Goal: Task Accomplishment & Management: Manage account settings

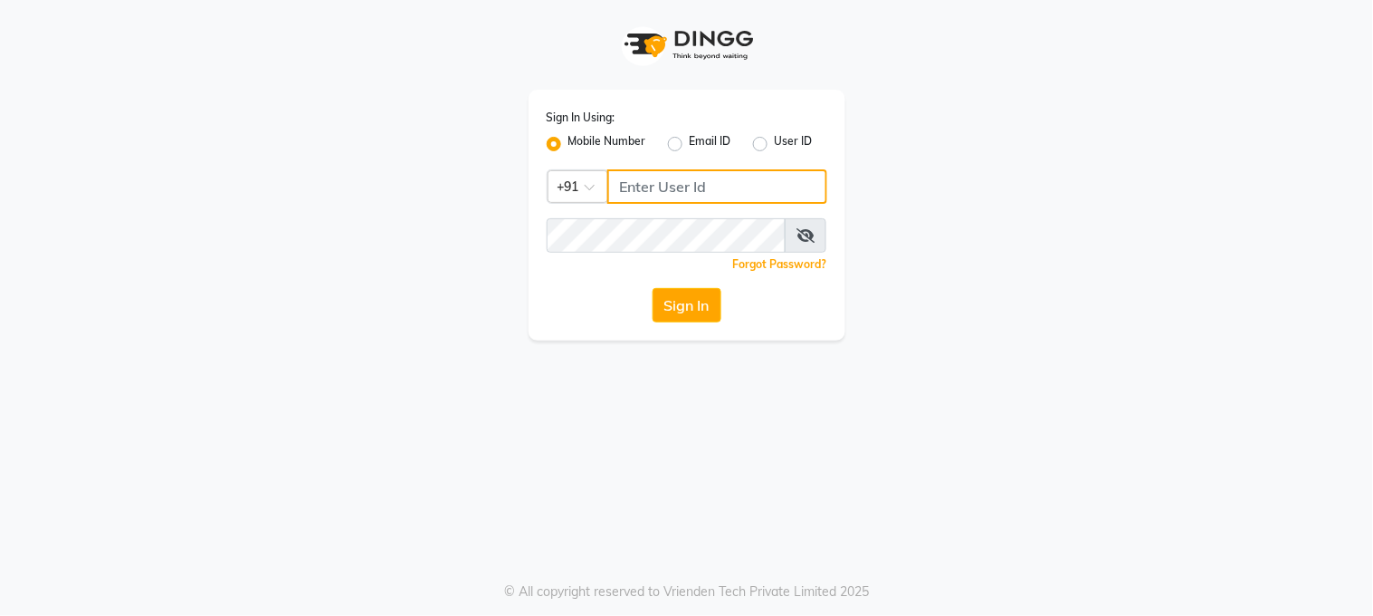
type input "8605577628"
click at [689, 305] on button "Sign In" at bounding box center [687, 305] width 69 height 34
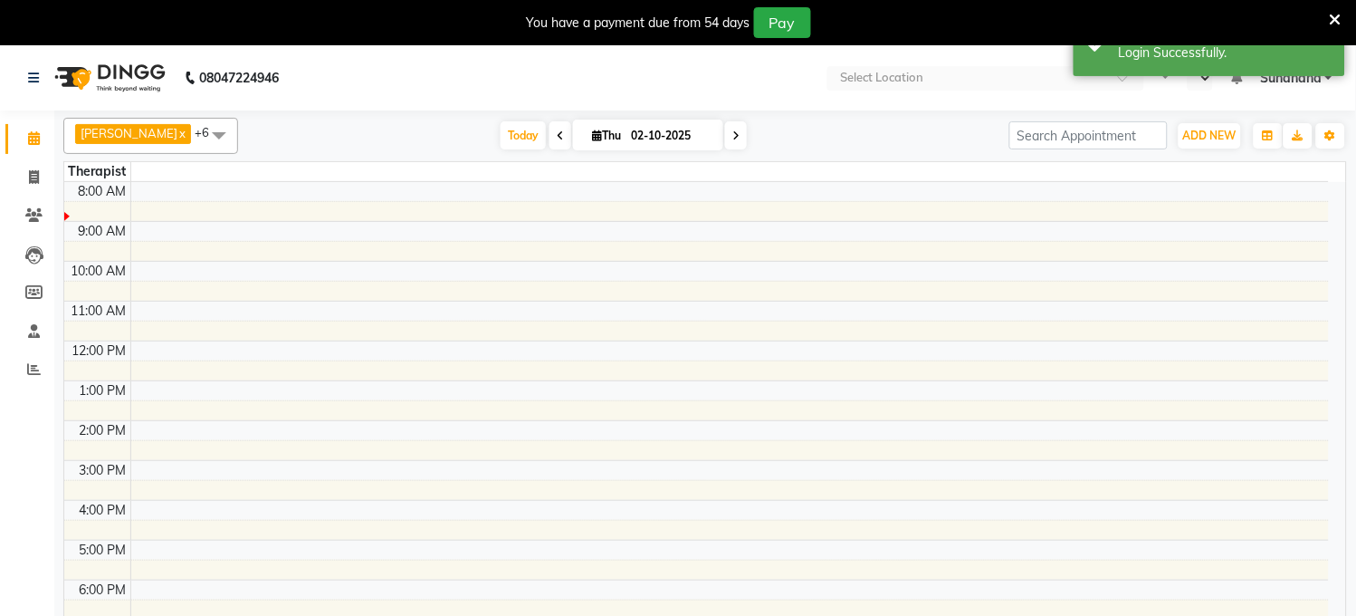
select select "en"
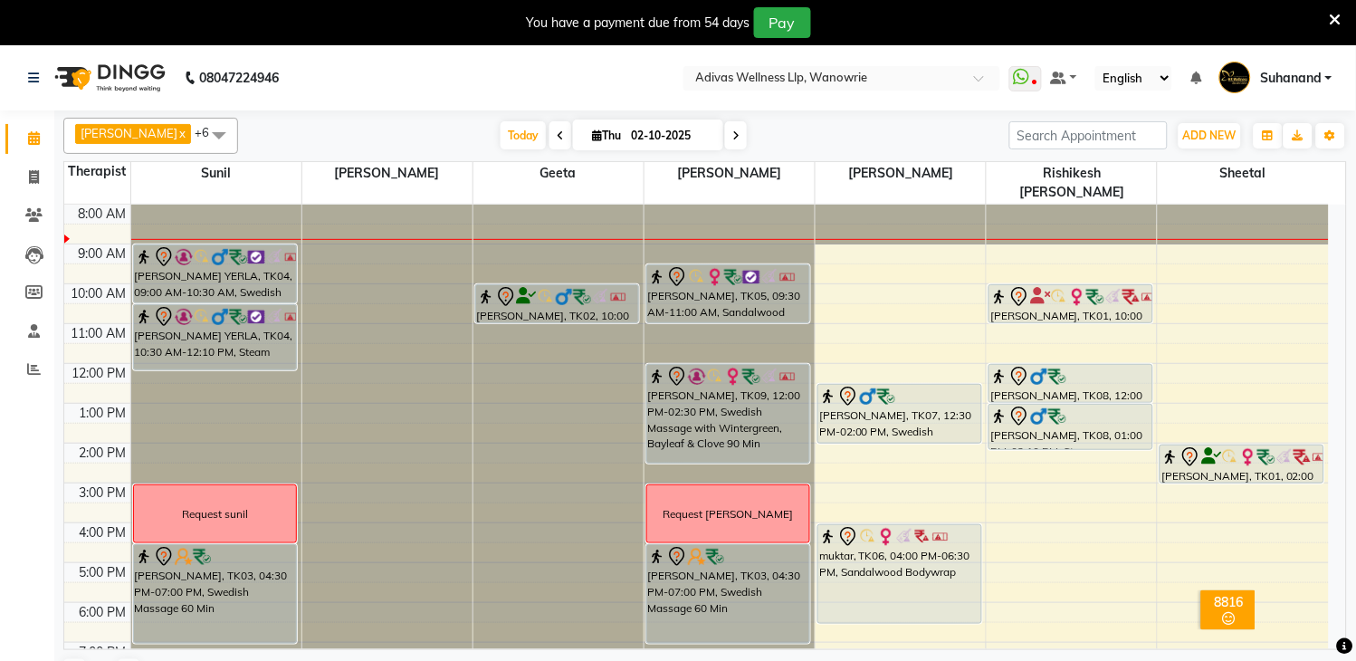
click at [1336, 16] on icon at bounding box center [1336, 20] width 12 height 16
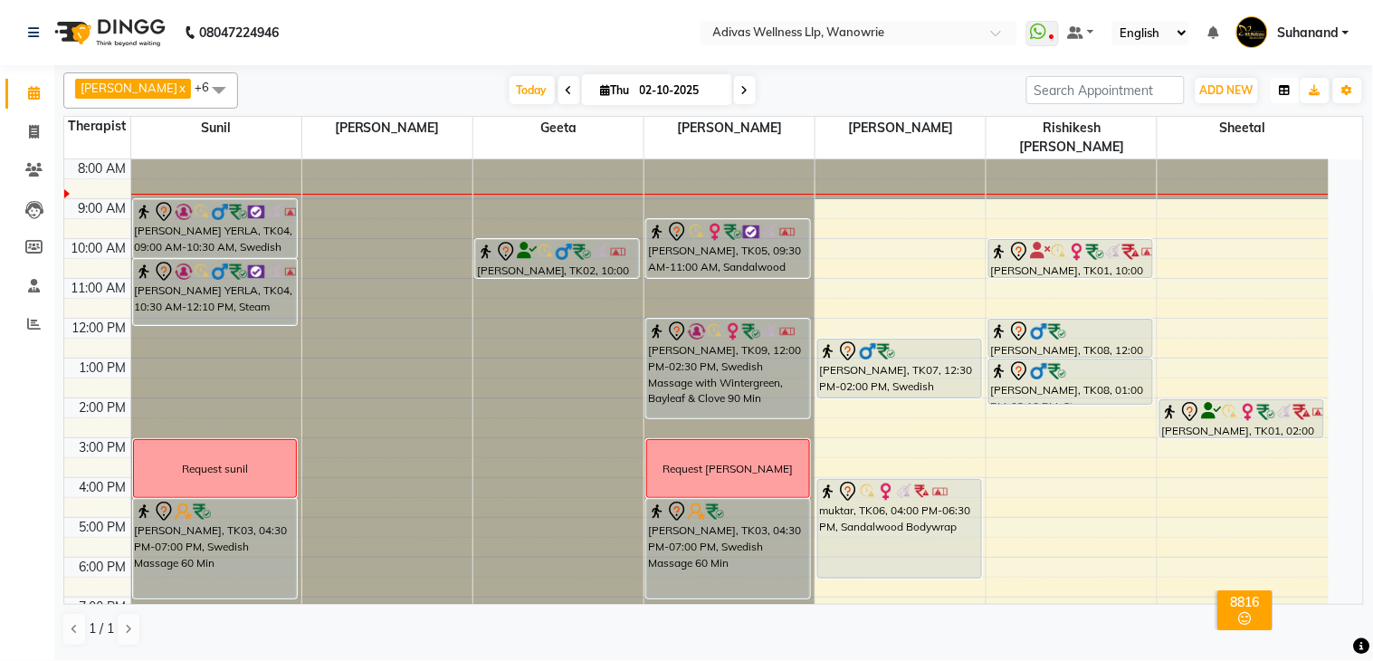
click at [1292, 91] on button "button" at bounding box center [1285, 90] width 29 height 25
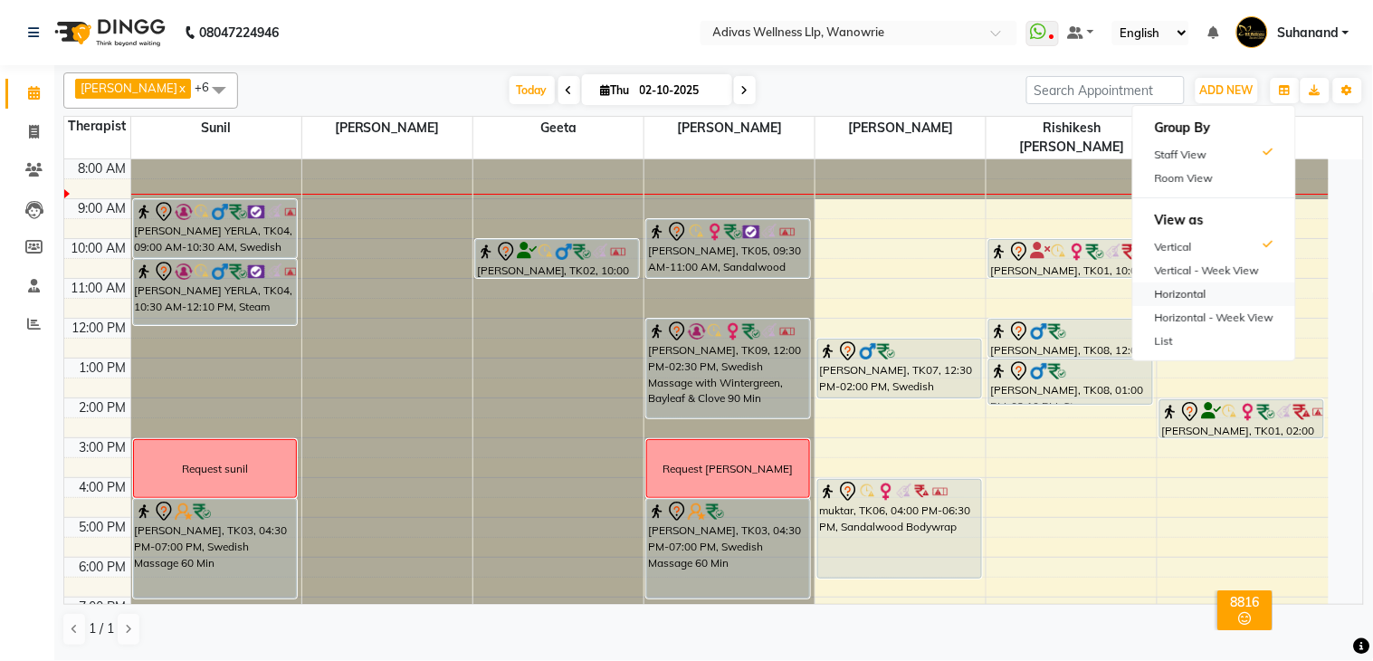
click at [1204, 291] on div "Horizontal" at bounding box center [1214, 294] width 162 height 24
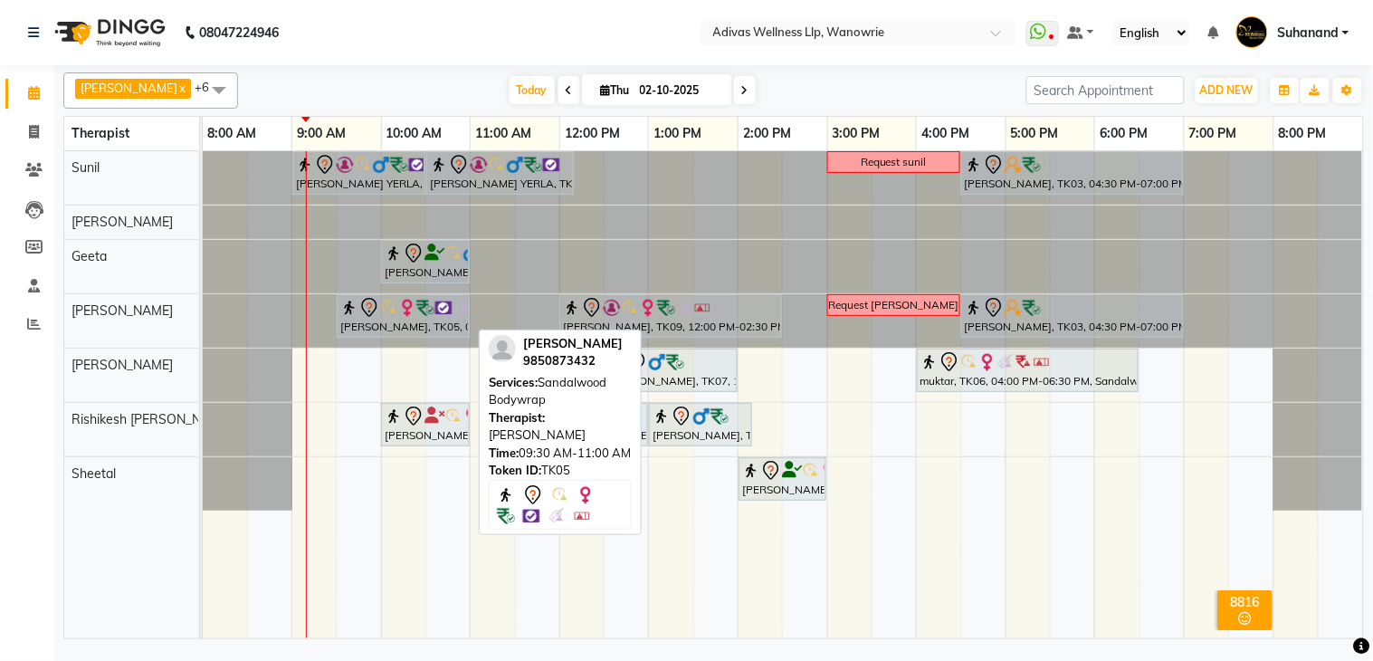
click at [442, 321] on div "[PERSON_NAME], TK05, 09:30 AM-11:00 AM, Sandalwood Bodywrap" at bounding box center [403, 316] width 129 height 38
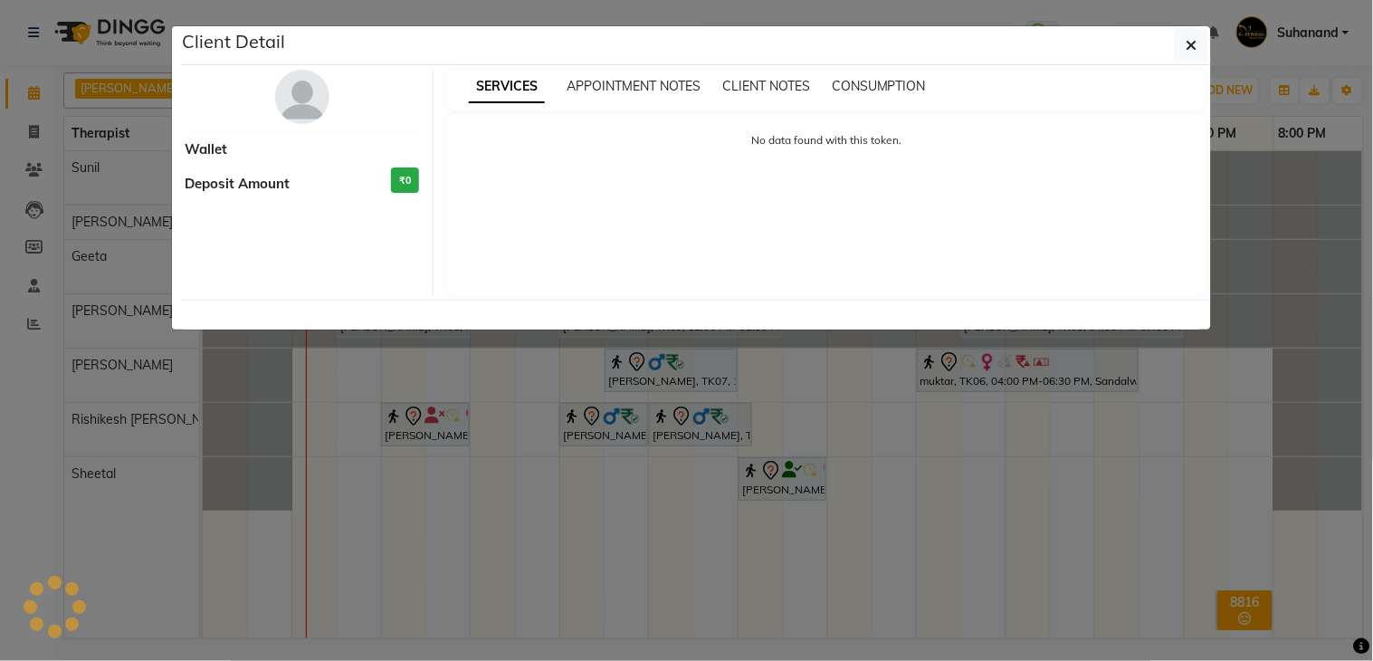
select select "7"
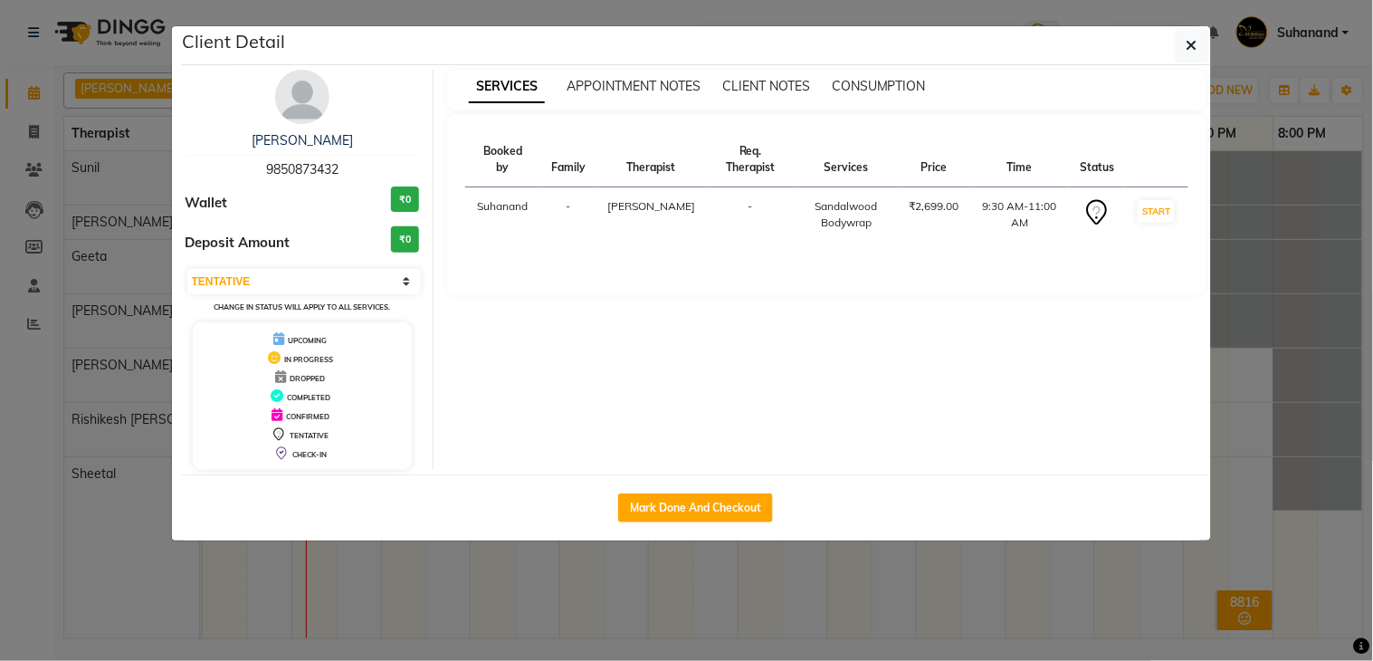
click at [442, 321] on div "SERVICES APPOINTMENT NOTES CLIENT NOTES CONSUMPTION Booked by Family Therapist …" at bounding box center [827, 270] width 787 height 400
click at [331, 138] on link "[PERSON_NAME]" at bounding box center [302, 140] width 101 height 16
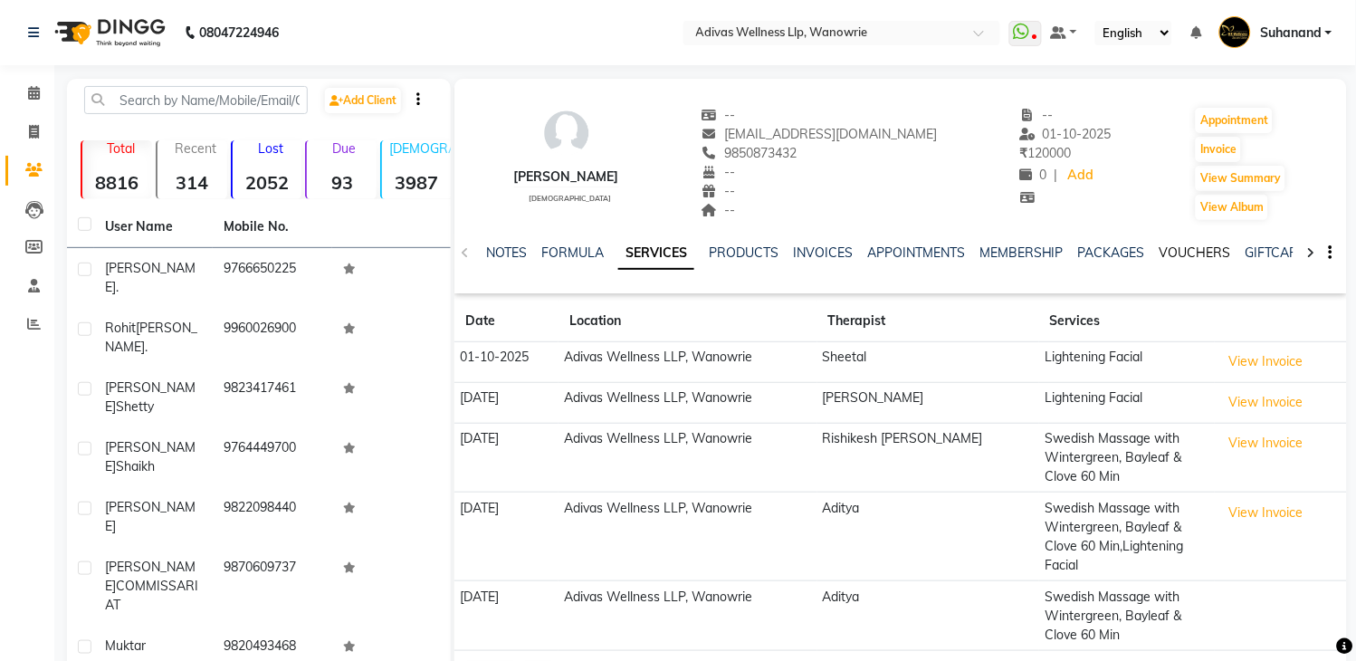
click at [1192, 252] on link "VOUCHERS" at bounding box center [1196, 252] width 72 height 16
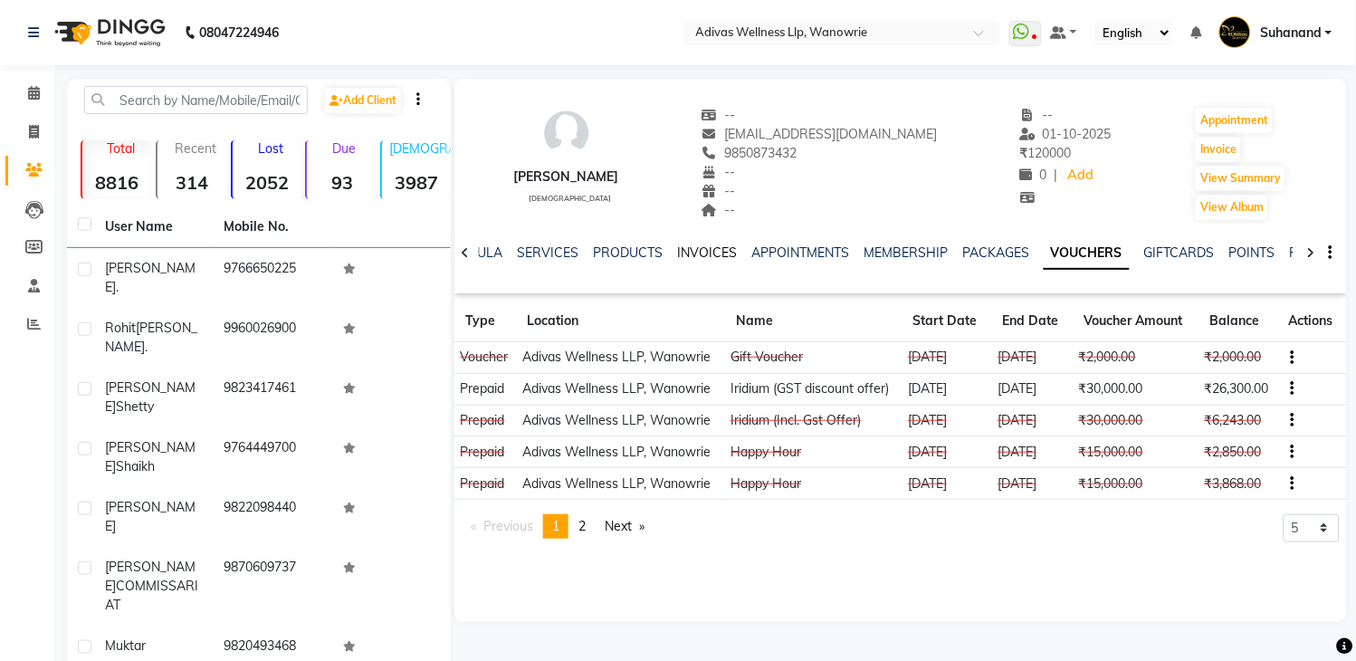
click at [693, 254] on link "INVOICES" at bounding box center [707, 252] width 60 height 16
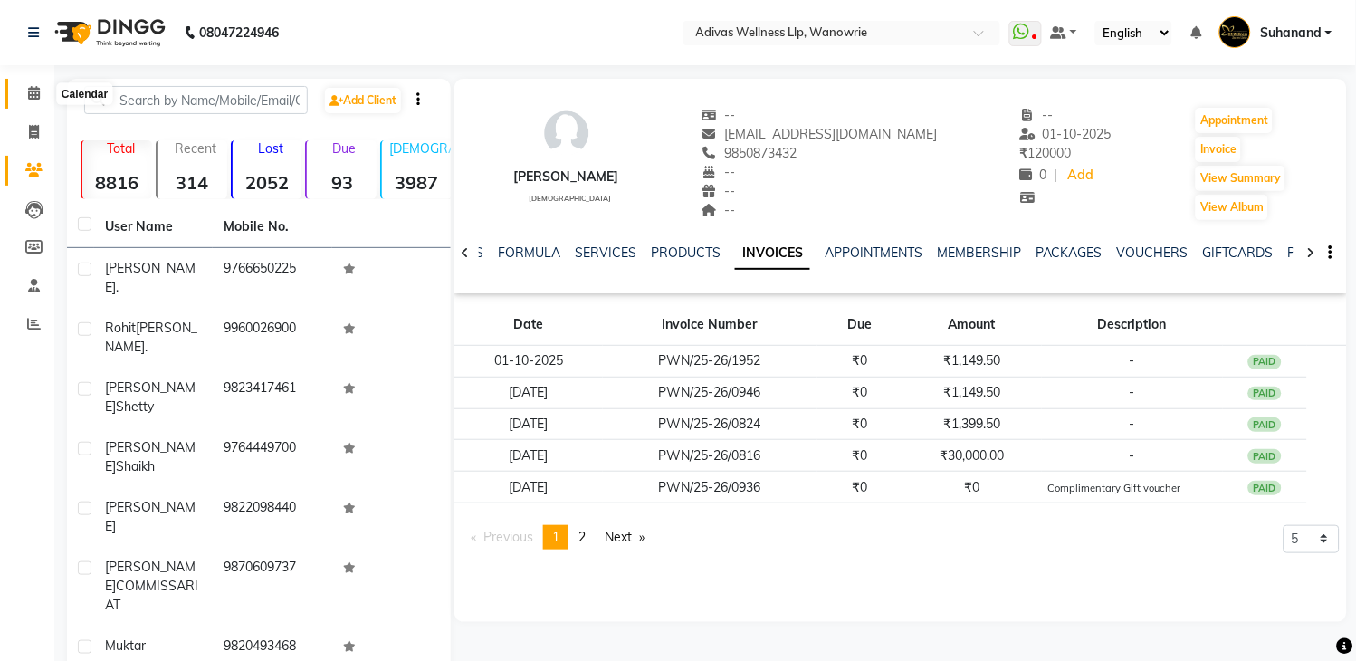
click at [31, 94] on icon at bounding box center [34, 93] width 12 height 14
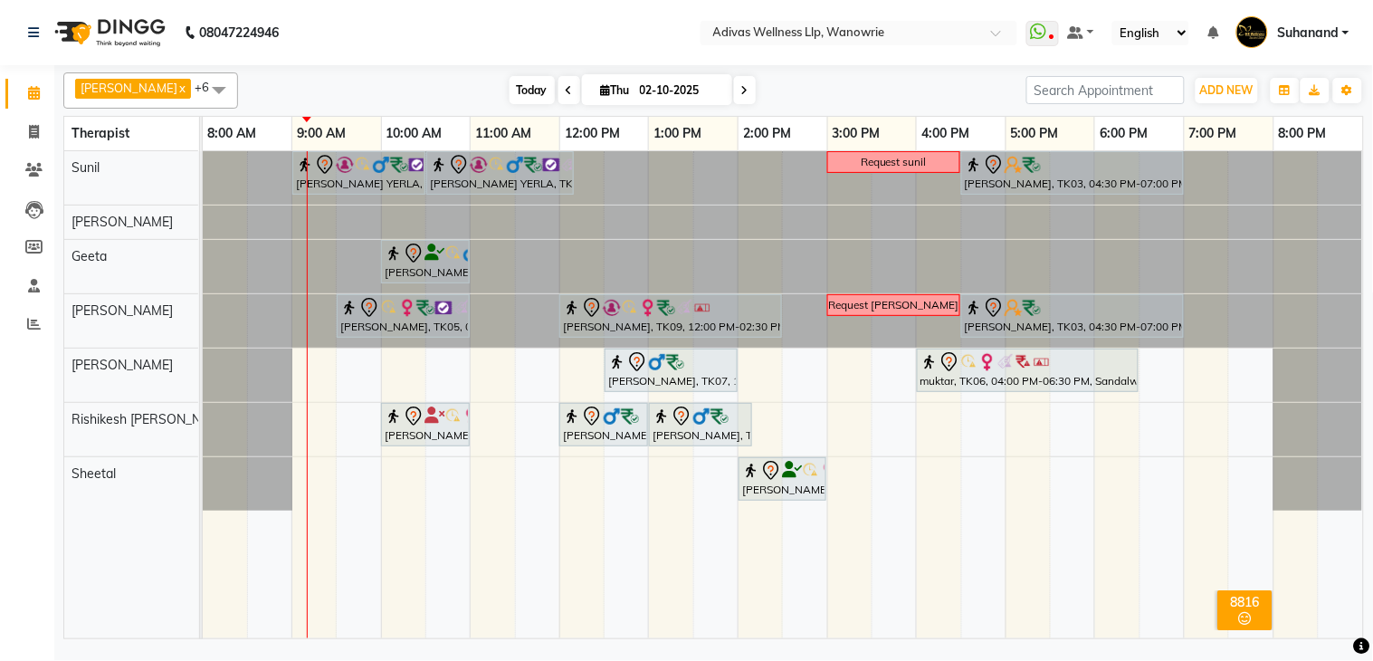
click at [510, 92] on span "Today" at bounding box center [532, 90] width 45 height 28
click at [741, 87] on icon at bounding box center [744, 90] width 7 height 11
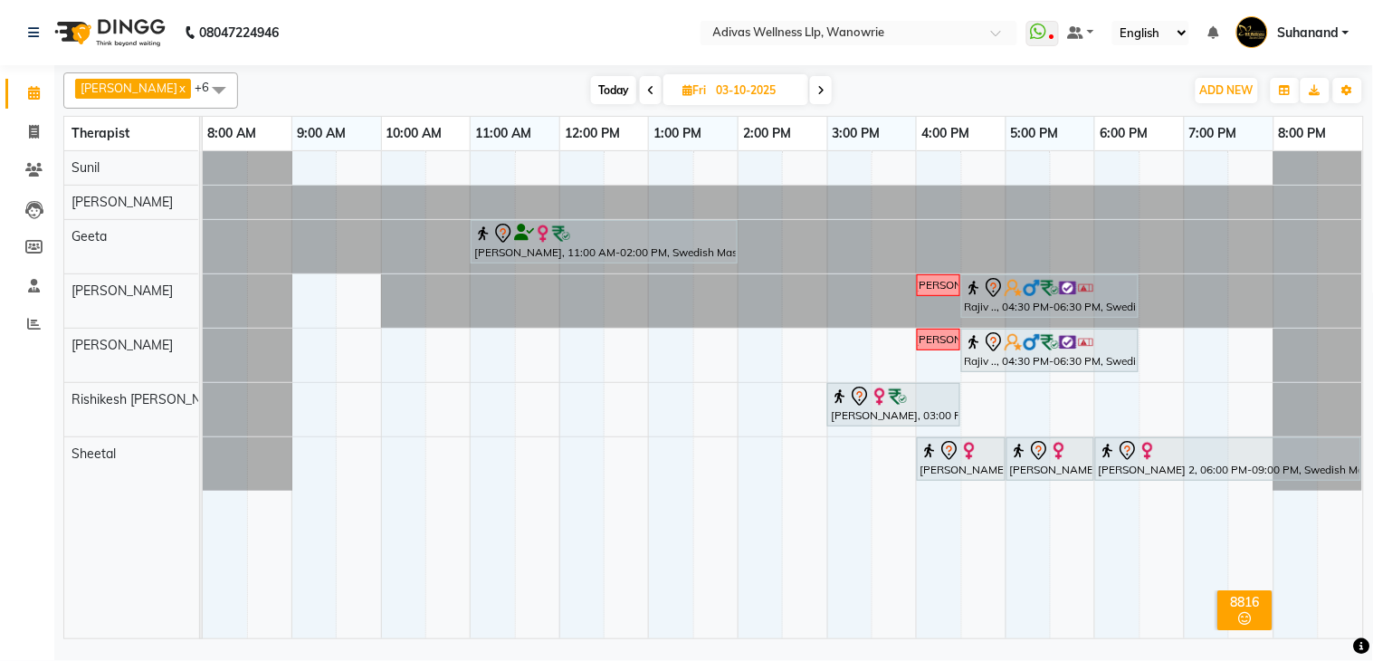
click at [640, 80] on span at bounding box center [651, 90] width 22 height 28
type input "02-10-2025"
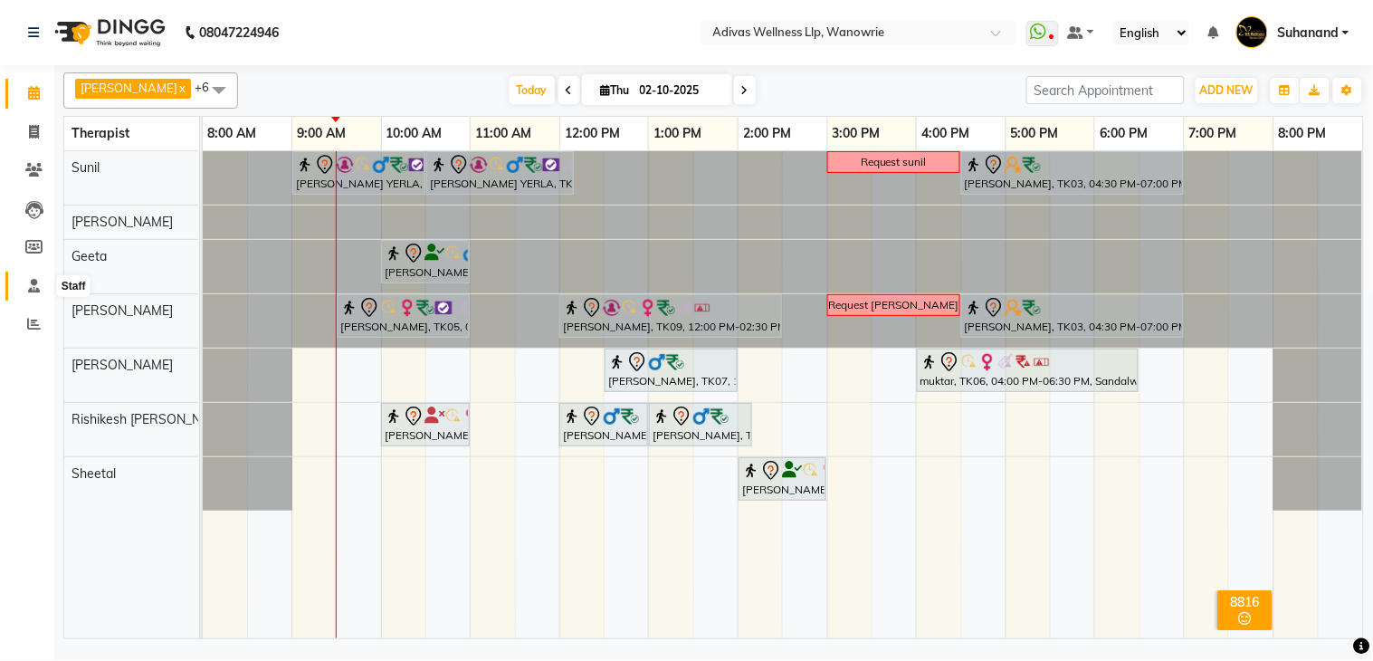
click at [32, 286] on icon at bounding box center [34, 286] width 12 height 14
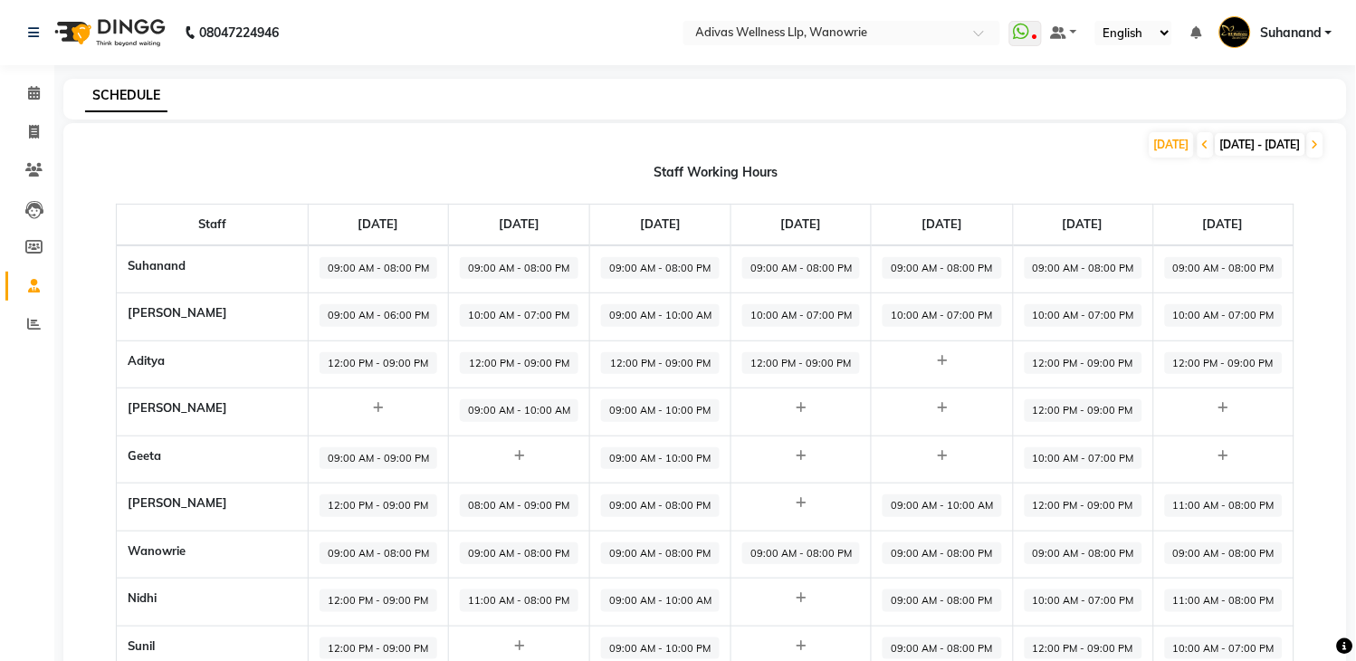
click at [795, 399] on div at bounding box center [801, 408] width 118 height 18
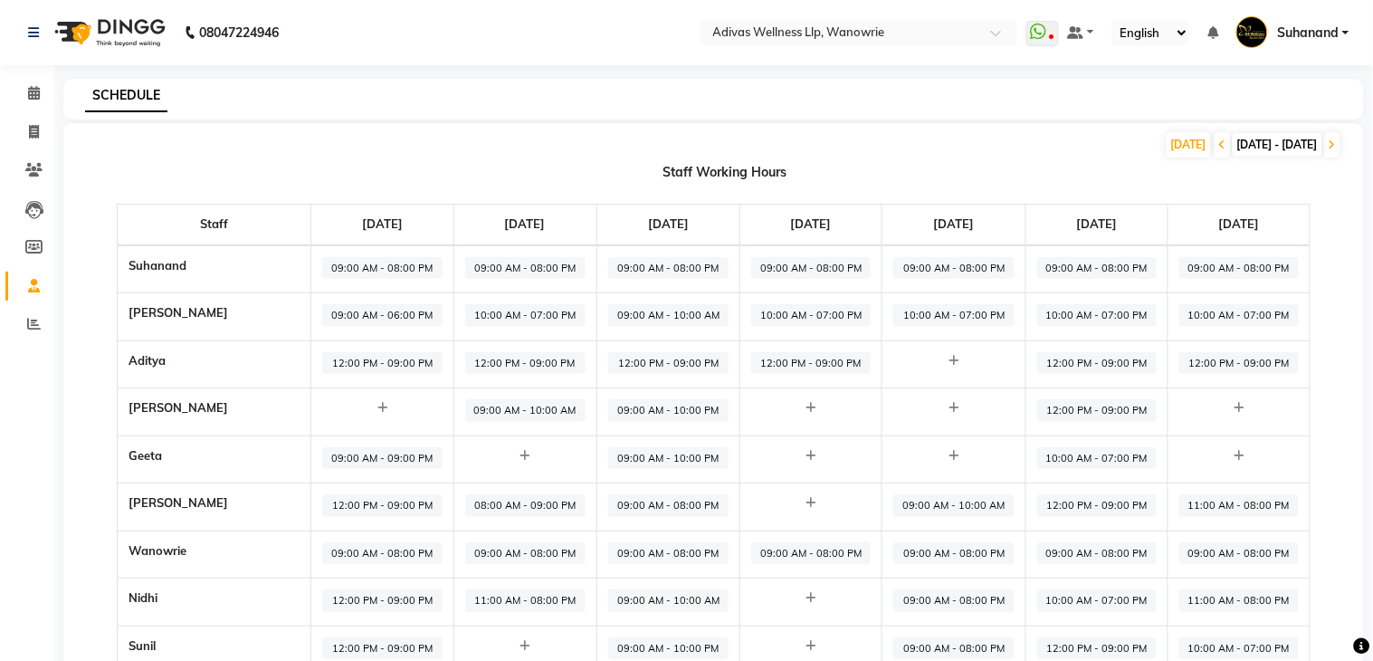
select select "09:00 AM"
select select "10:00 PM"
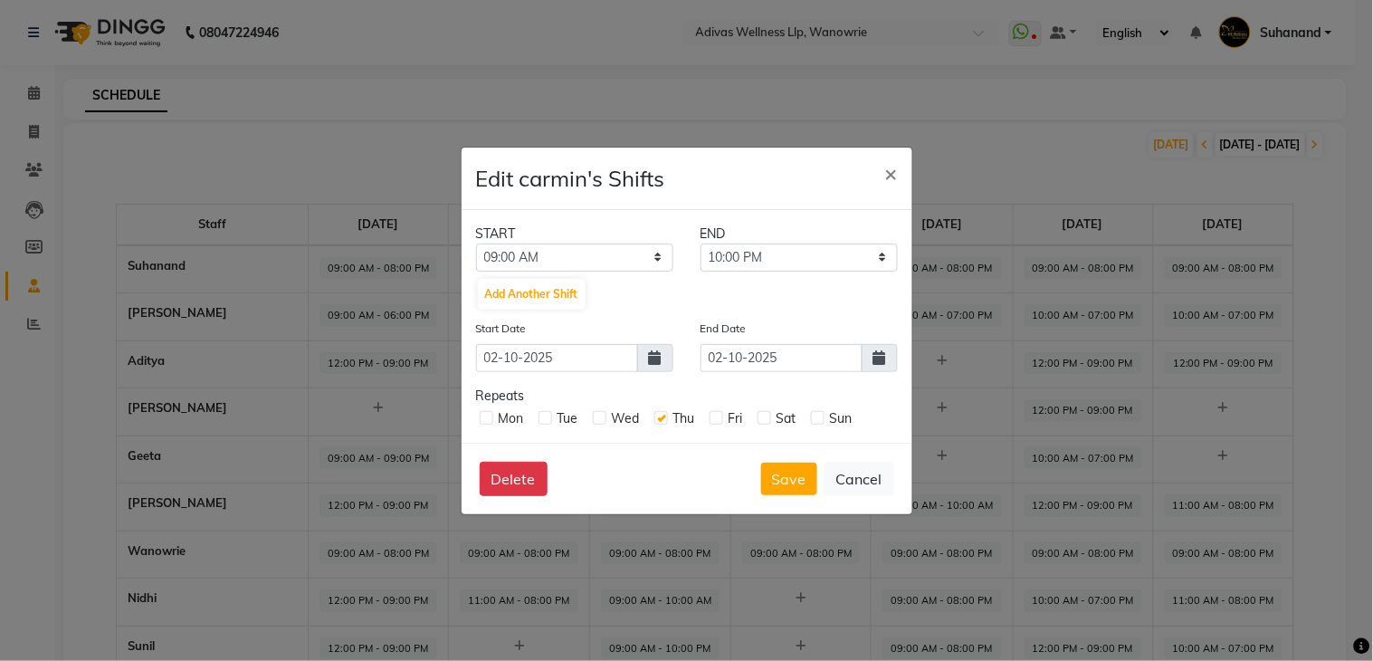
click at [710, 418] on label at bounding box center [717, 418] width 14 height 14
click at [710, 418] on input "checkbox" at bounding box center [716, 417] width 12 height 12
checkbox input "true"
click at [786, 469] on button "Save" at bounding box center [789, 479] width 56 height 33
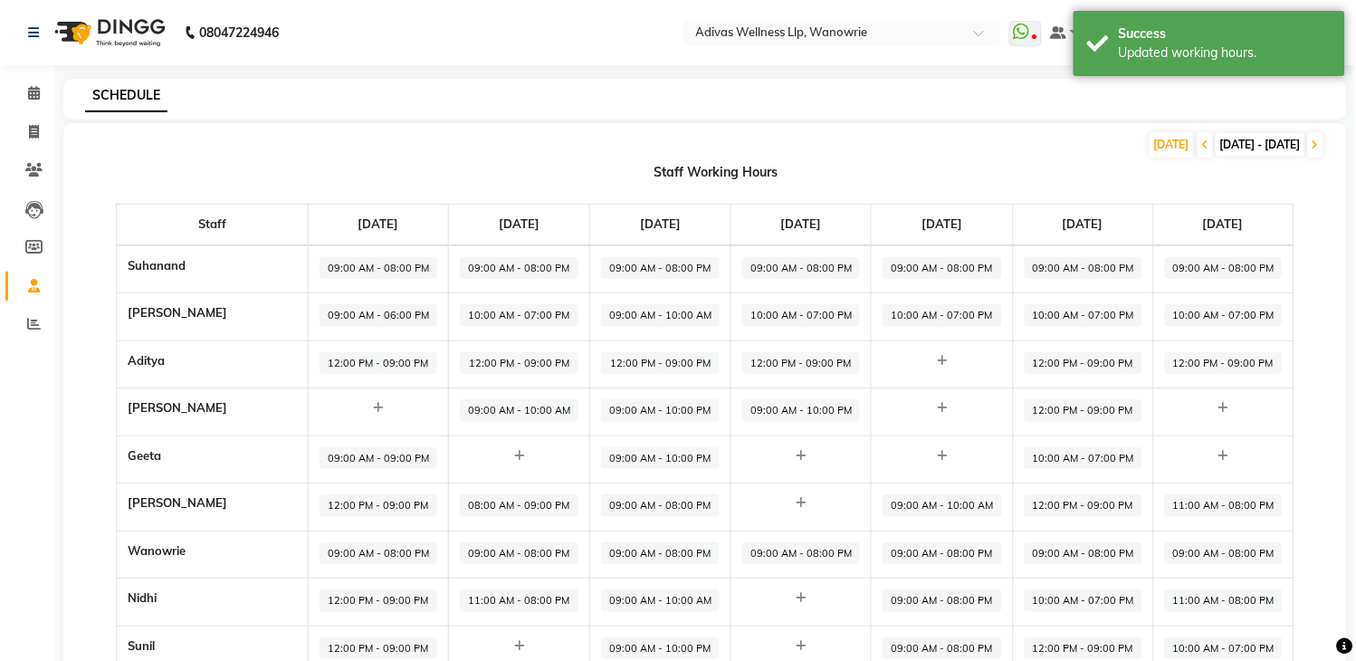
click at [797, 450] on icon at bounding box center [802, 456] width 10 height 12
select select "09:00 AM"
select select "10:00 PM"
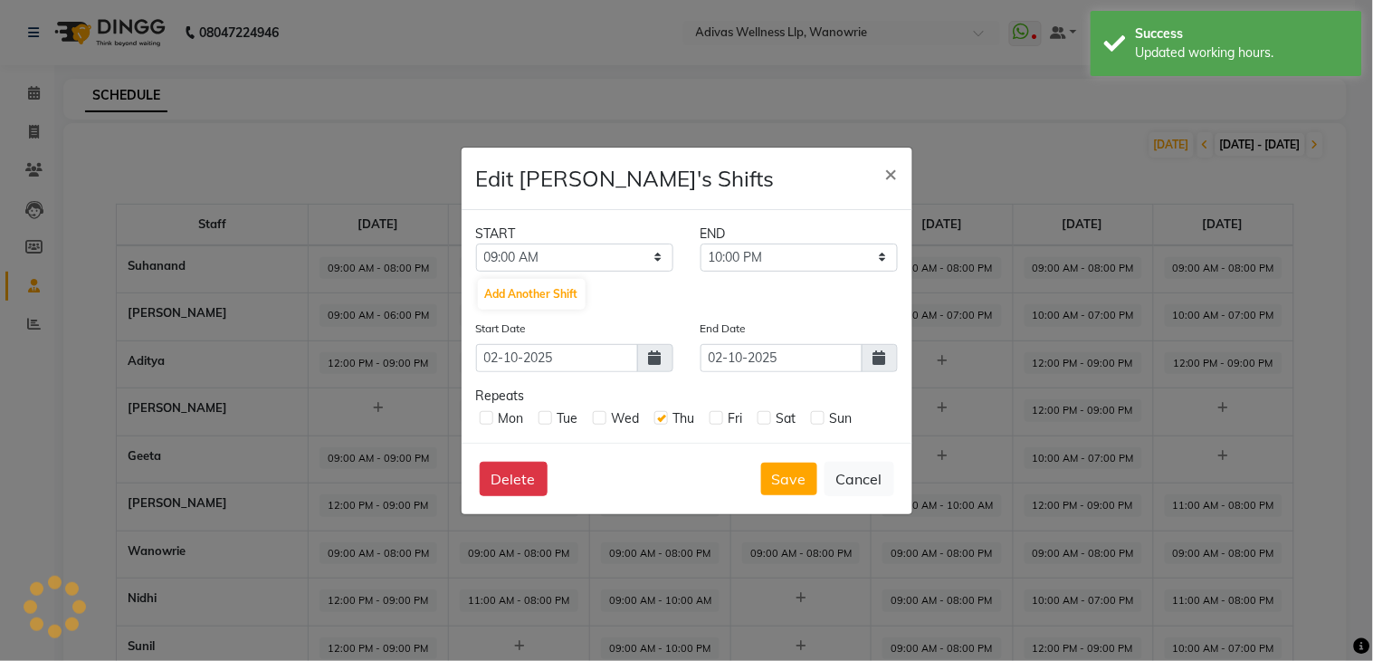
click at [668, 416] on div "Thu" at bounding box center [675, 418] width 41 height 19
click at [712, 424] on div "Fri" at bounding box center [726, 418] width 33 height 19
click at [720, 421] on label at bounding box center [717, 418] width 14 height 14
click at [720, 421] on input "checkbox" at bounding box center [716, 417] width 12 height 12
checkbox input "true"
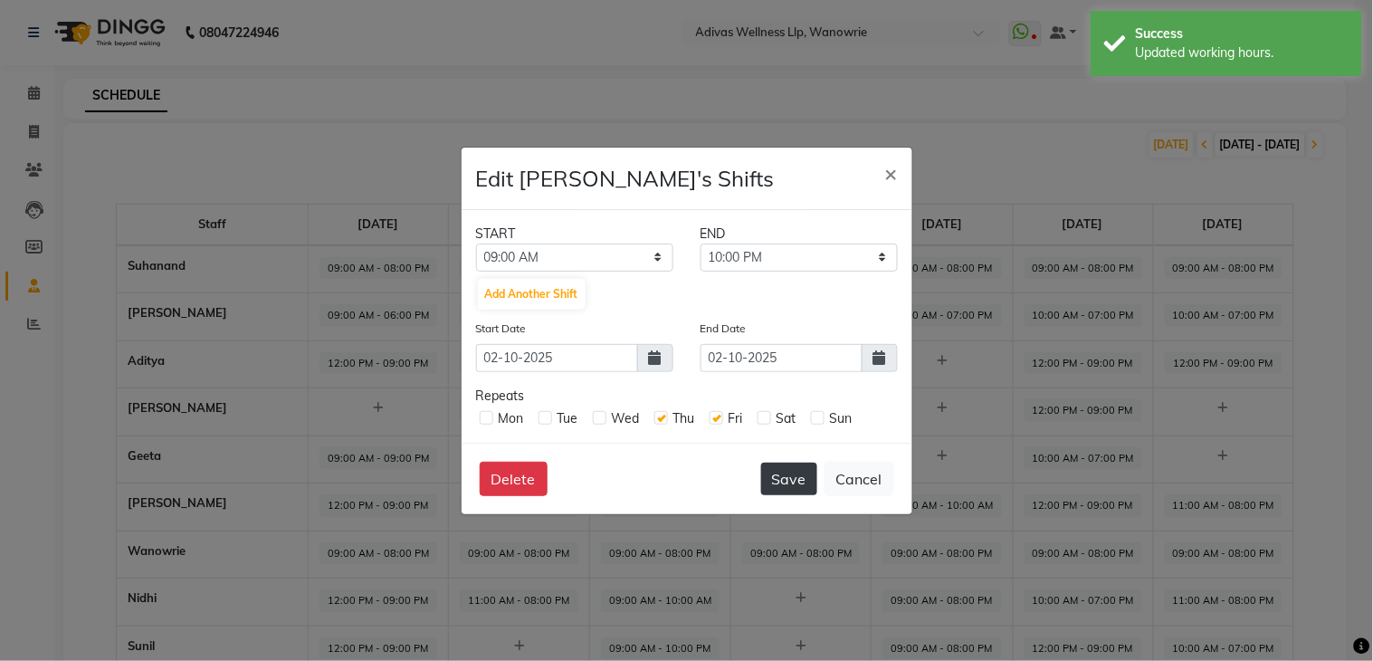
click at [781, 482] on button "Save" at bounding box center [789, 479] width 56 height 33
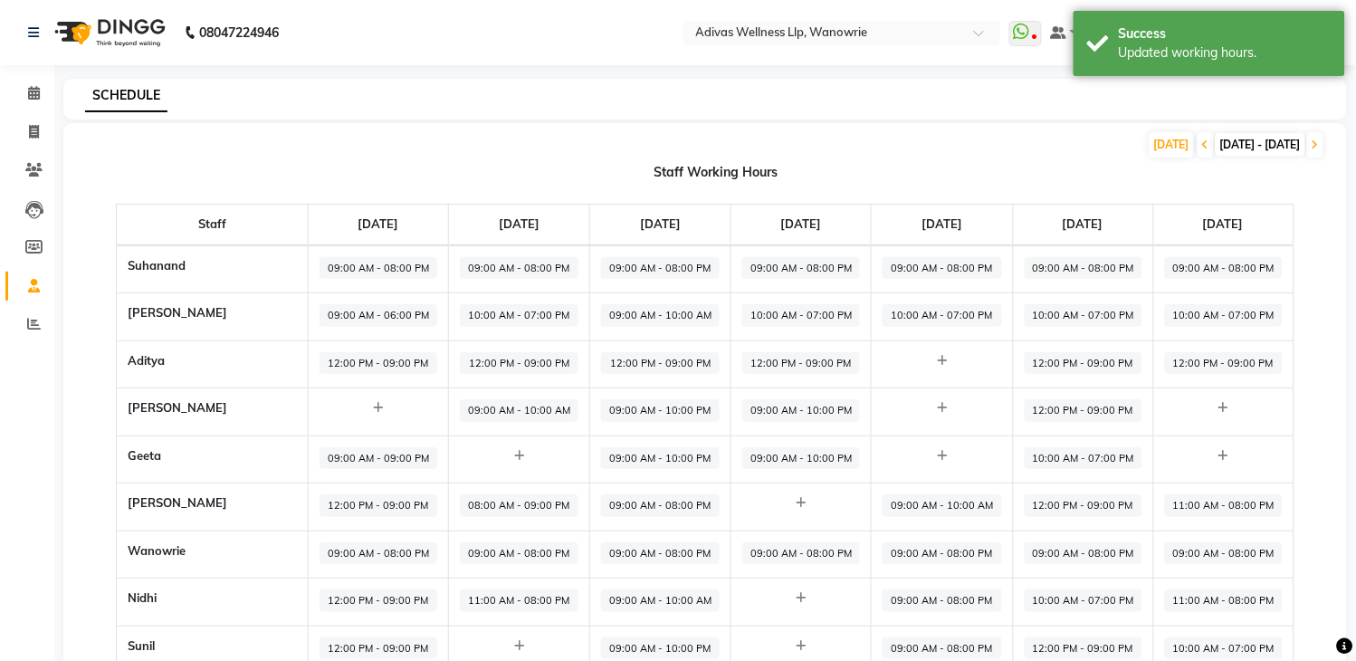
click at [797, 500] on icon at bounding box center [802, 503] width 10 height 12
select select "09:00 AM"
select select "10:00 PM"
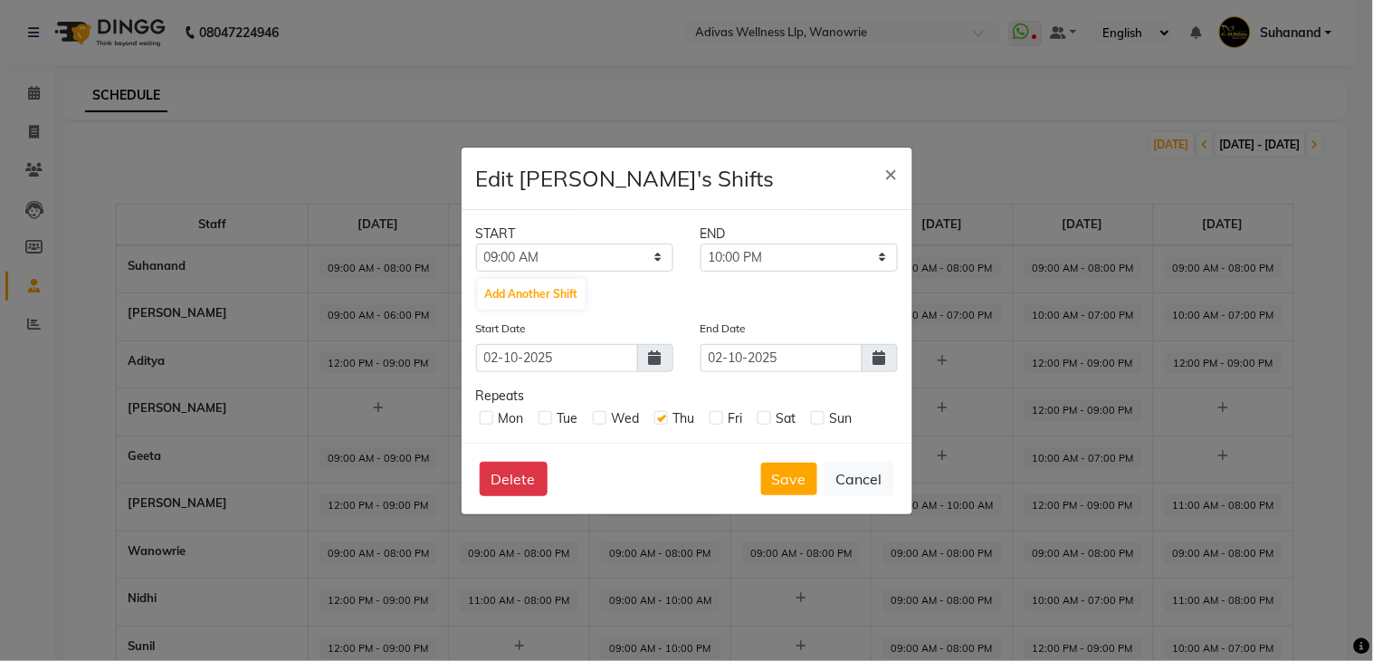
click at [722, 420] on label at bounding box center [717, 418] width 14 height 14
click at [722, 420] on input "checkbox" at bounding box center [716, 417] width 12 height 12
checkbox input "true"
click at [784, 472] on button "Save" at bounding box center [789, 479] width 56 height 33
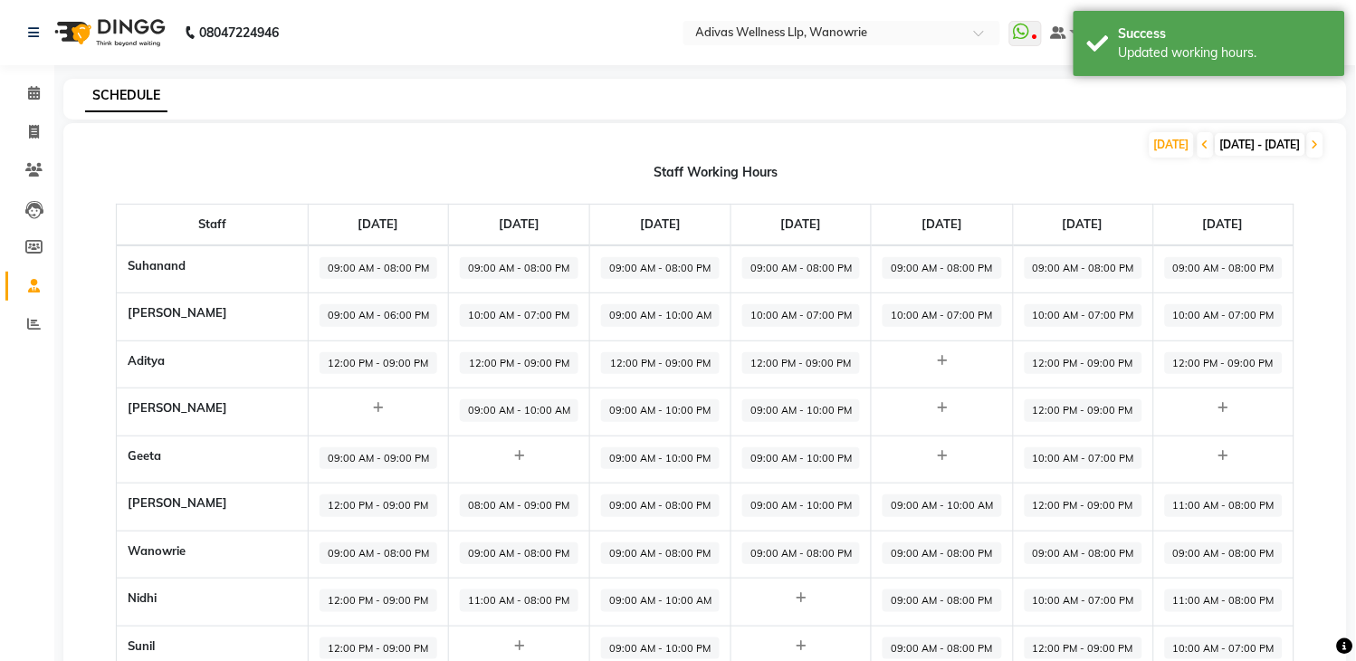
scroll to position [201, 0]
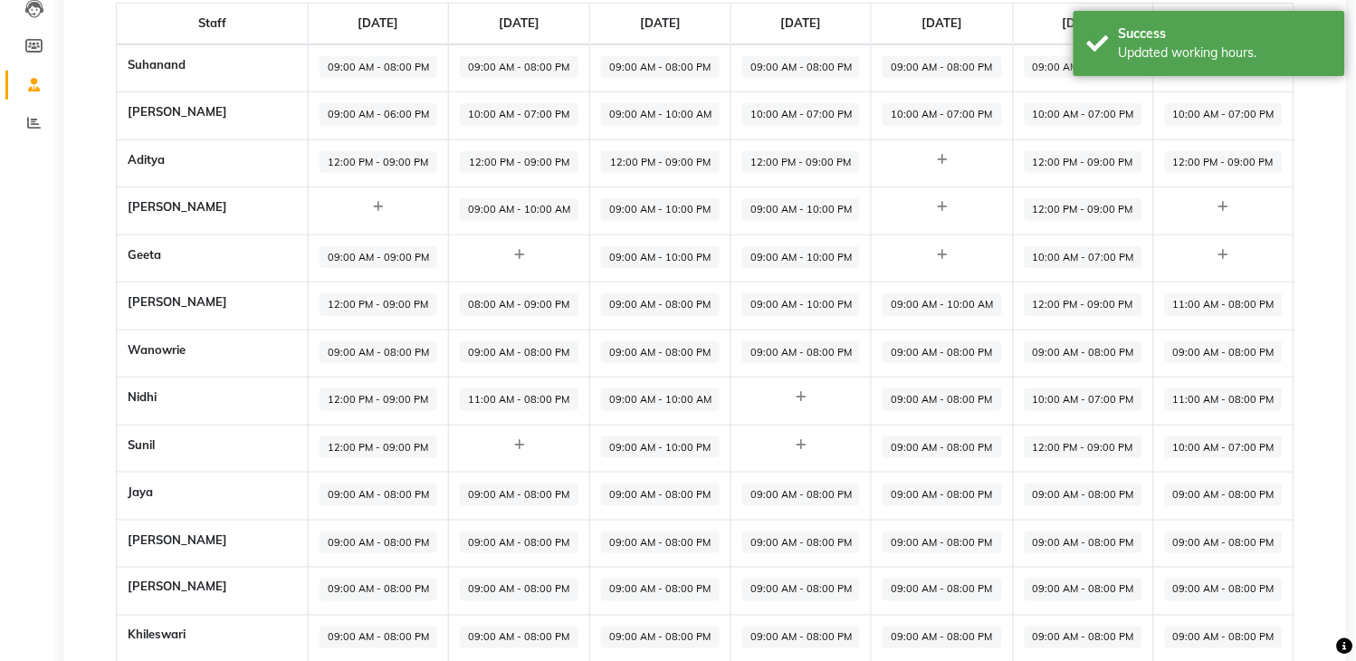
click at [788, 446] on div at bounding box center [801, 445] width 118 height 18
select select "09:00 AM"
select select "10:00 PM"
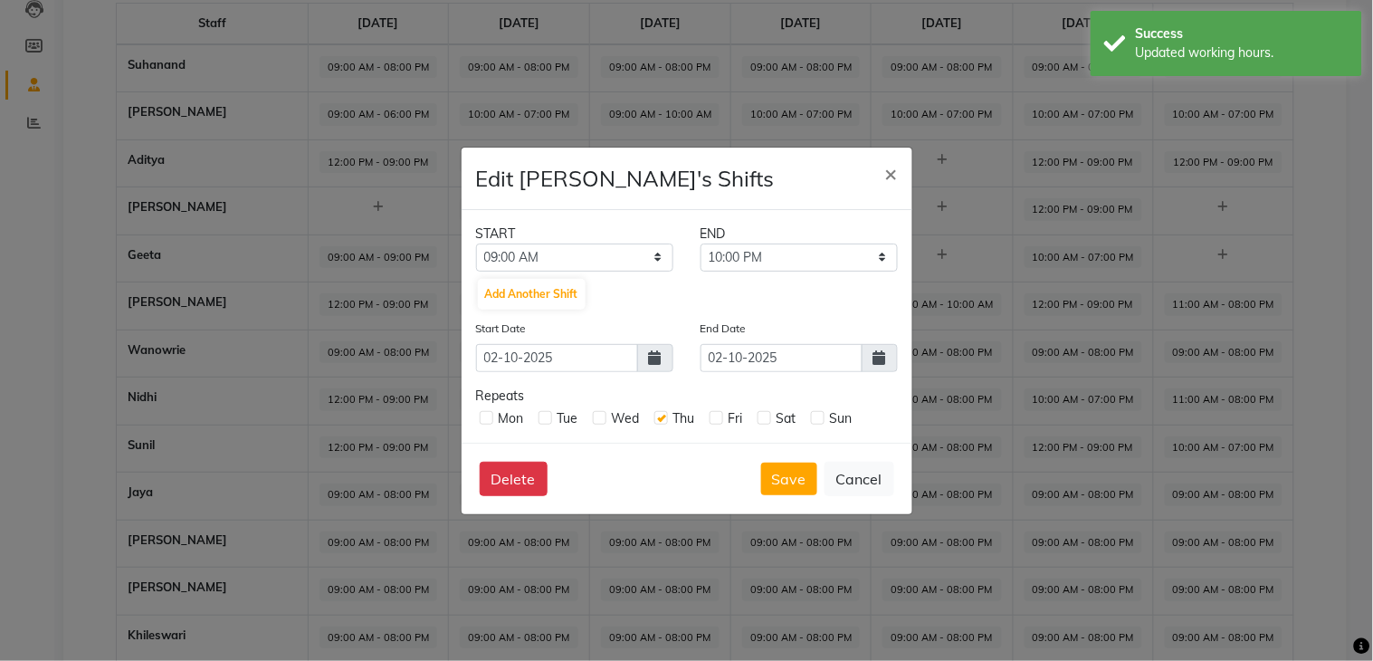
click at [764, 420] on label at bounding box center [765, 418] width 14 height 14
click at [764, 420] on input "checkbox" at bounding box center [764, 417] width 12 height 12
checkbox input "true"
click at [720, 417] on label at bounding box center [717, 418] width 14 height 14
click at [720, 417] on input "checkbox" at bounding box center [716, 417] width 12 height 12
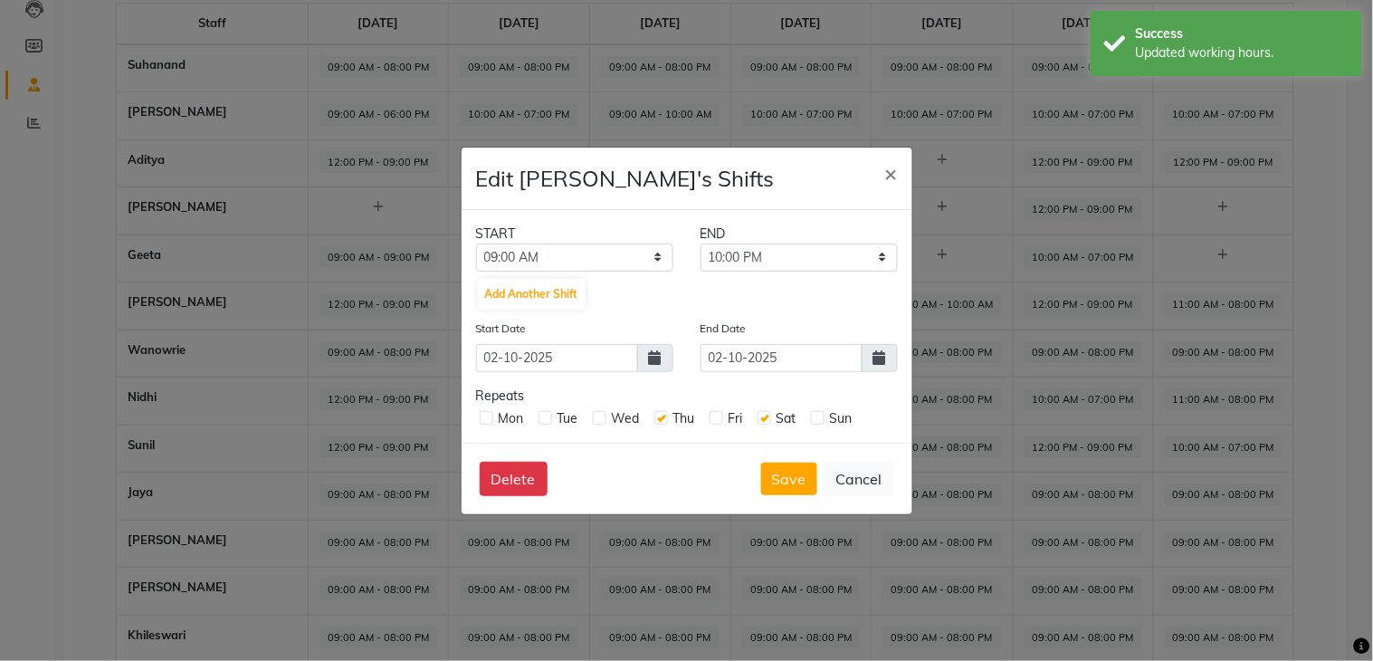
checkbox input "true"
click at [789, 468] on button "Save" at bounding box center [789, 479] width 56 height 33
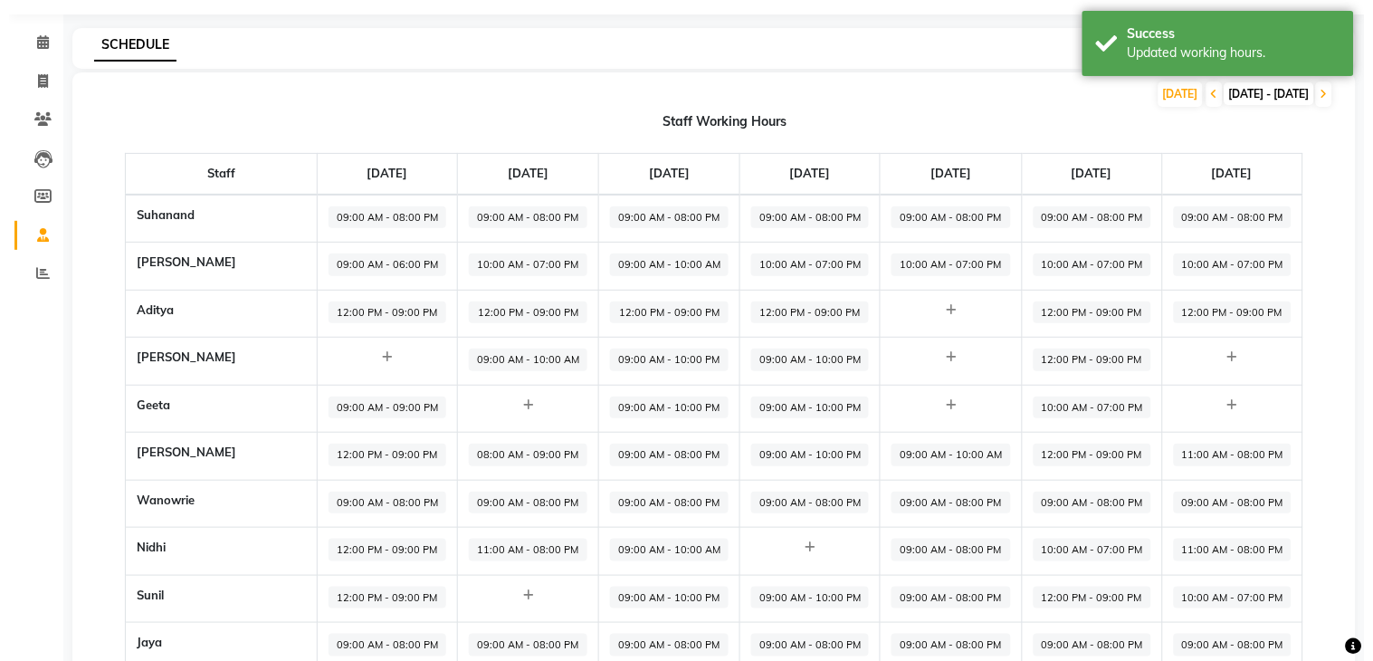
scroll to position [0, 0]
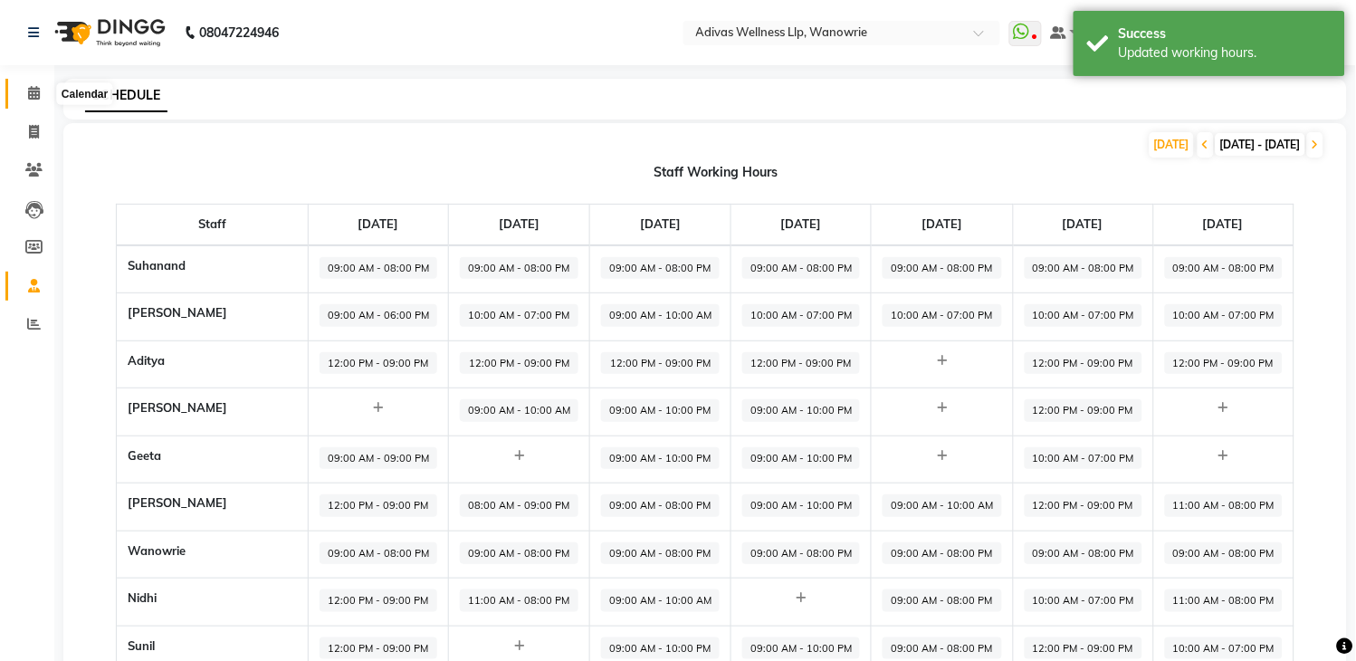
click at [33, 94] on icon at bounding box center [34, 93] width 12 height 14
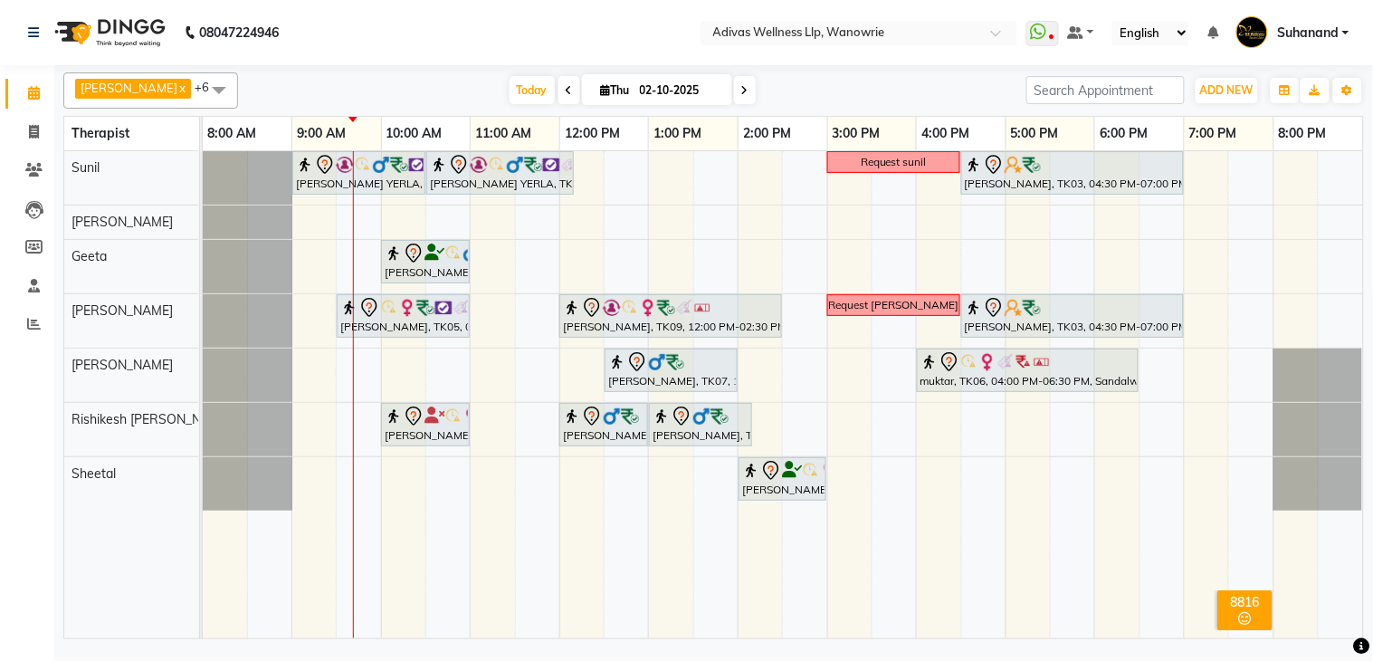
click at [741, 91] on icon at bounding box center [744, 90] width 7 height 11
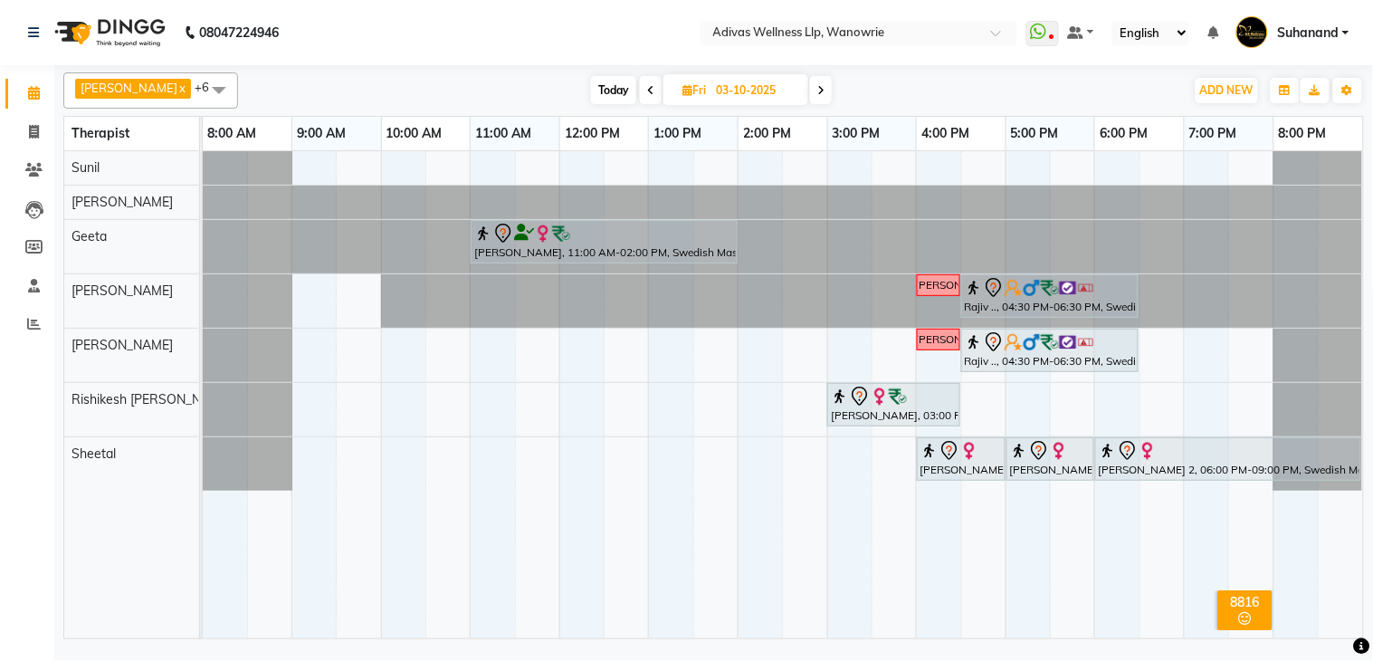
click at [817, 87] on icon at bounding box center [820, 90] width 7 height 11
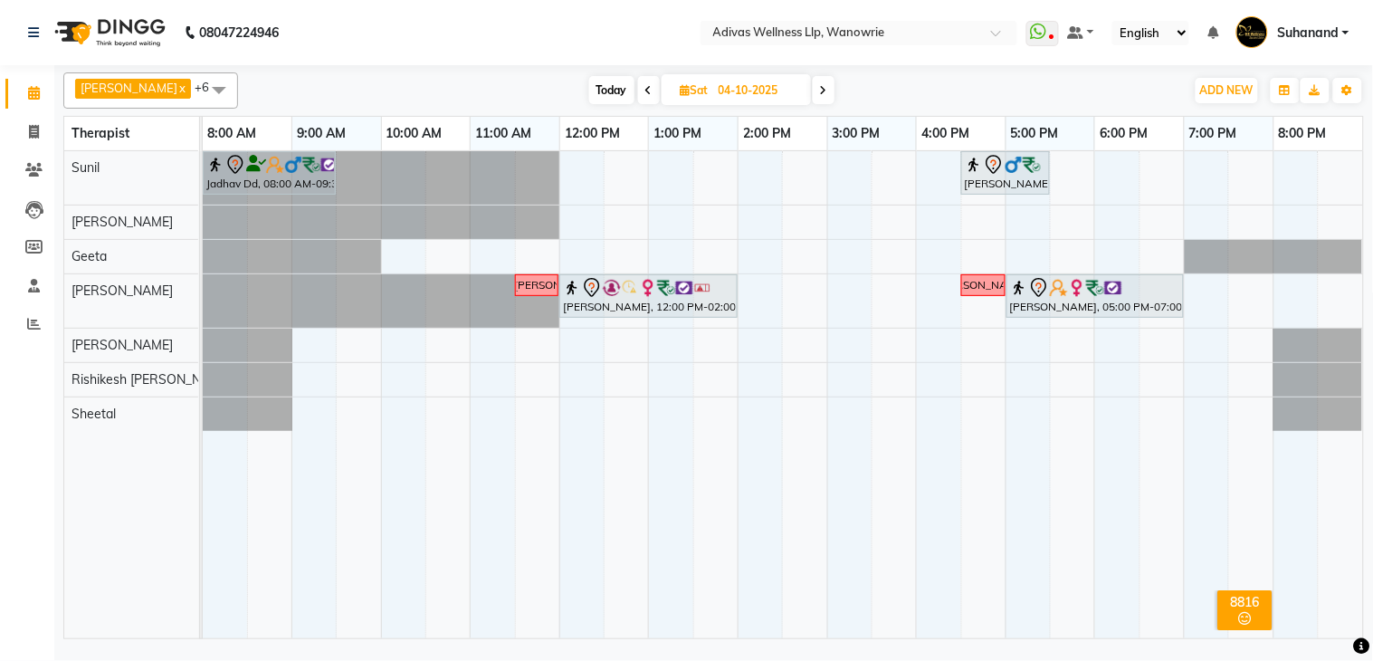
click at [813, 87] on span at bounding box center [824, 90] width 22 height 28
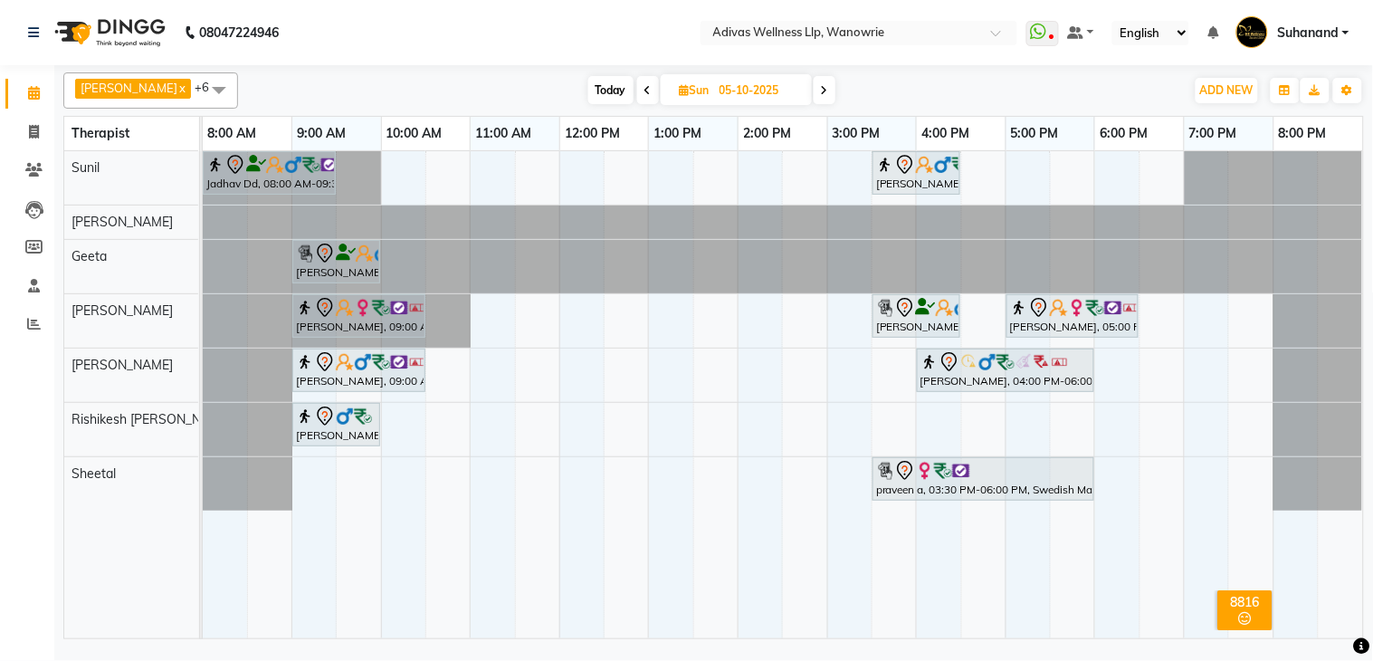
click at [814, 87] on span at bounding box center [825, 90] width 22 height 28
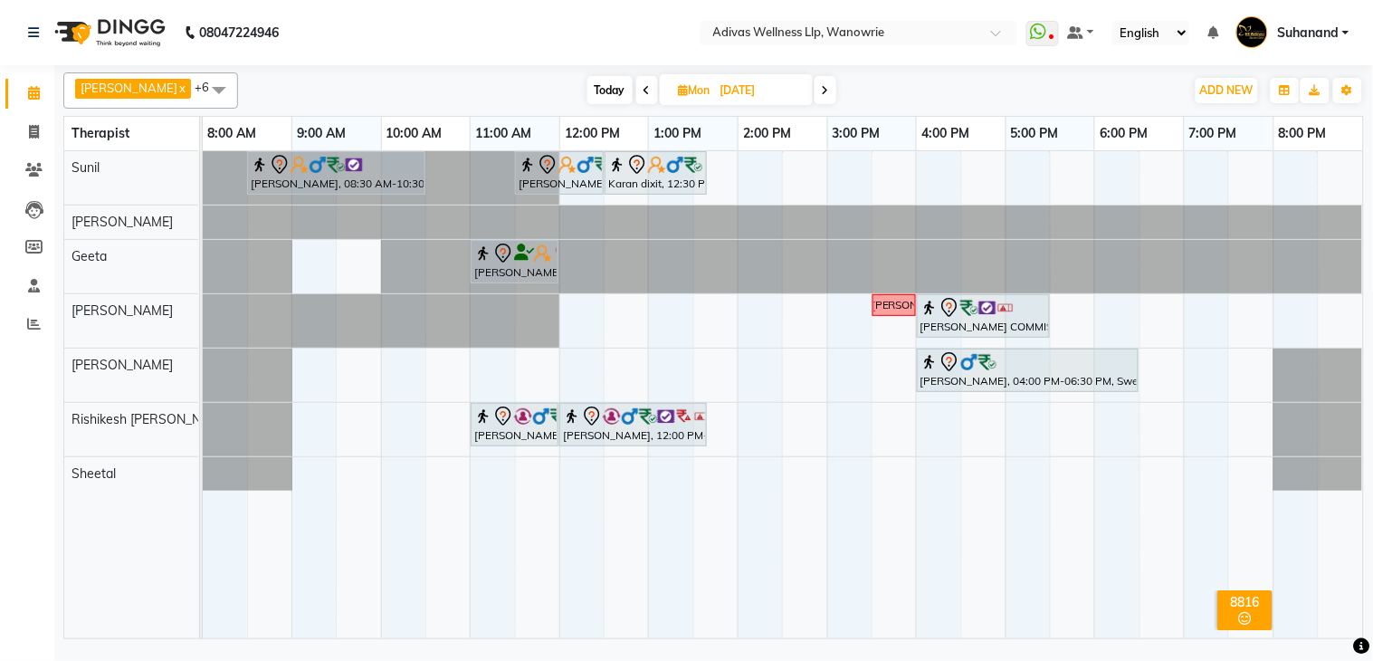
click at [593, 92] on span "Today" at bounding box center [610, 90] width 45 height 28
type input "02-10-2025"
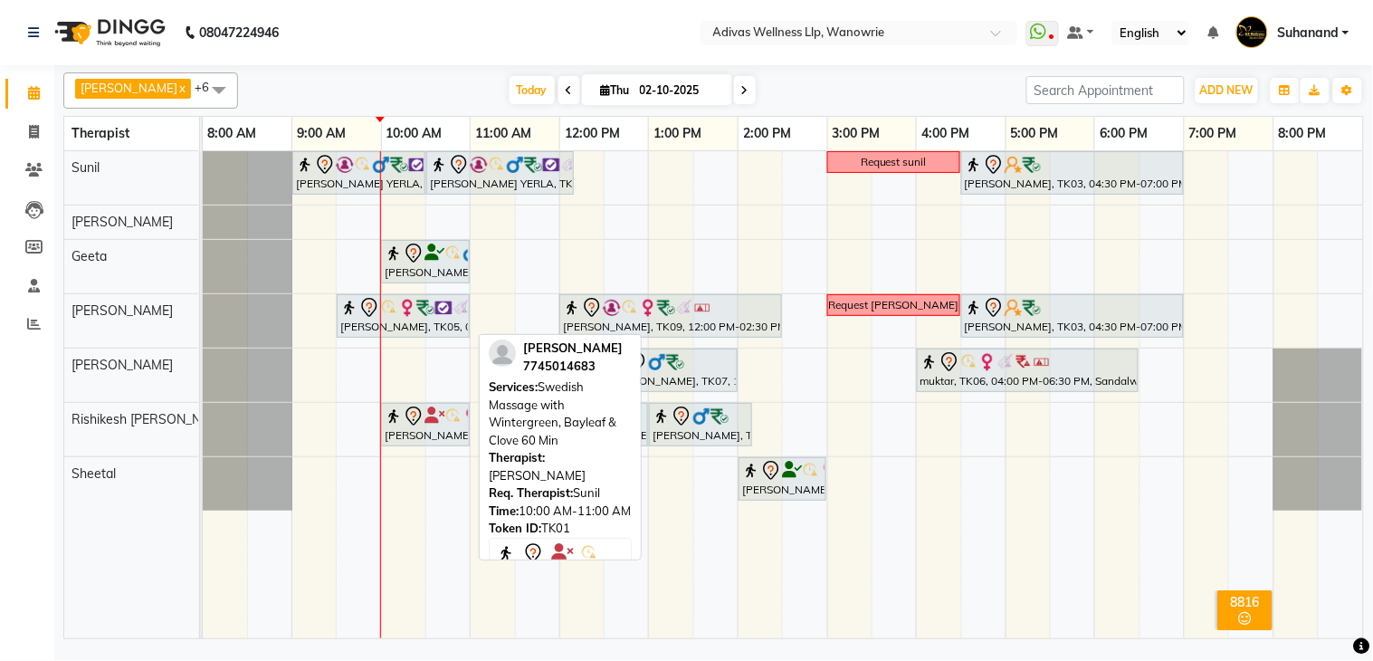
click at [421, 414] on icon at bounding box center [413, 415] width 15 height 19
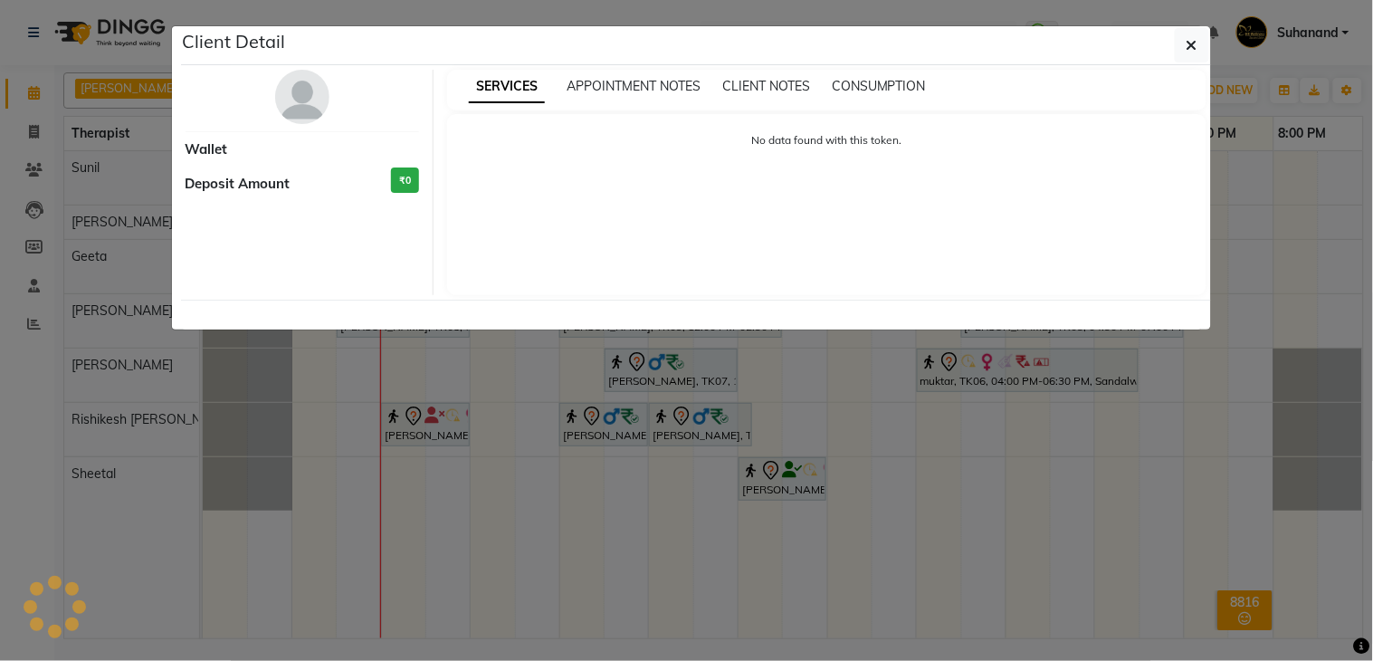
select select "7"
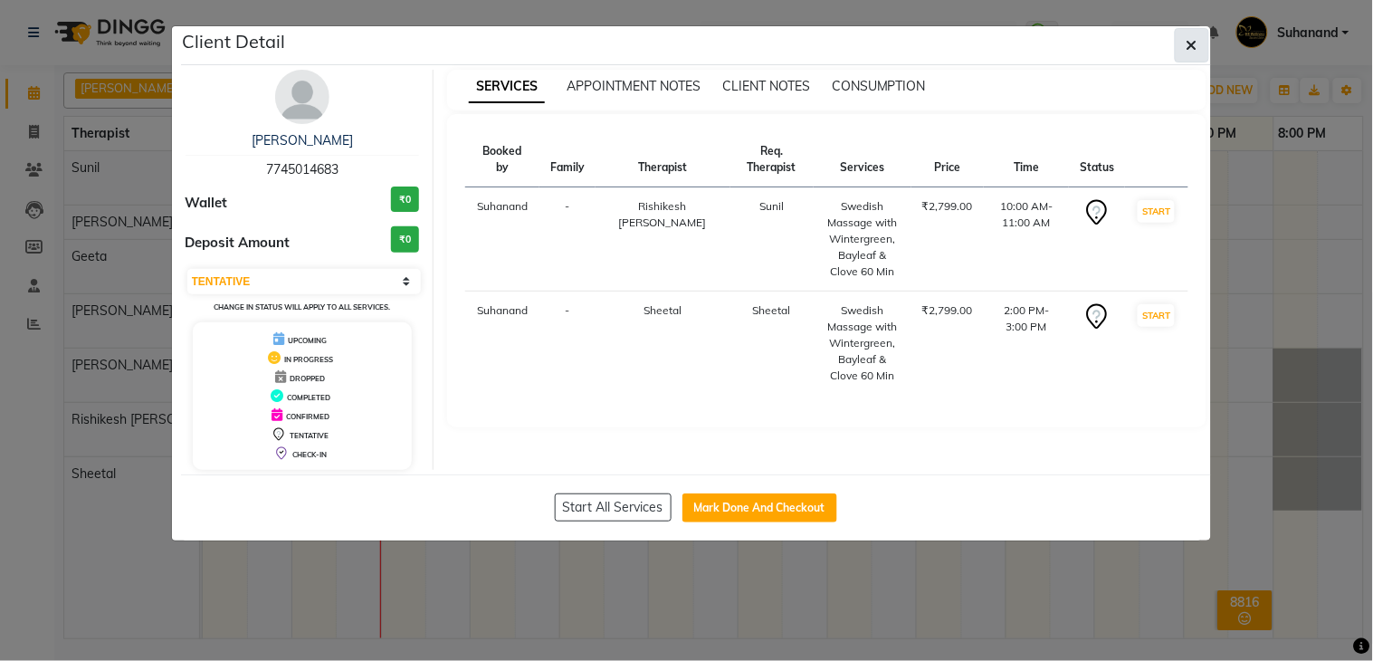
click at [1189, 41] on icon "button" at bounding box center [1192, 45] width 11 height 14
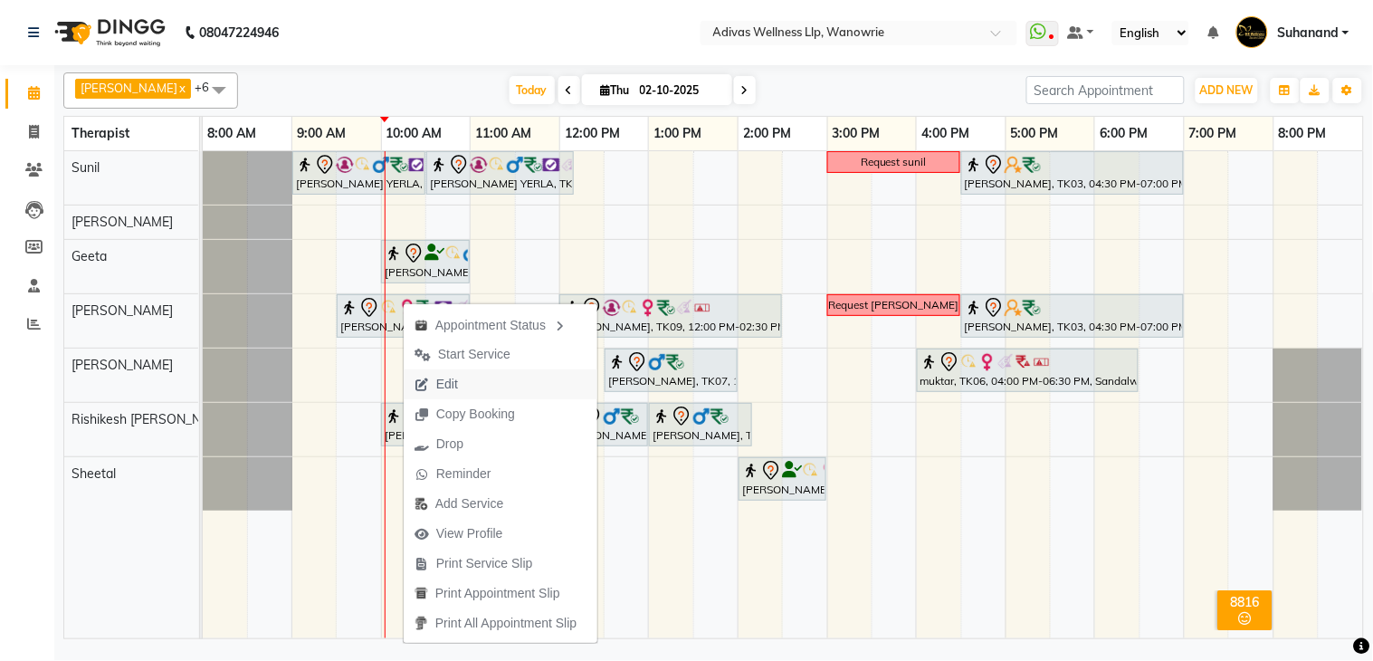
click at [462, 378] on span "Edit" at bounding box center [436, 384] width 65 height 30
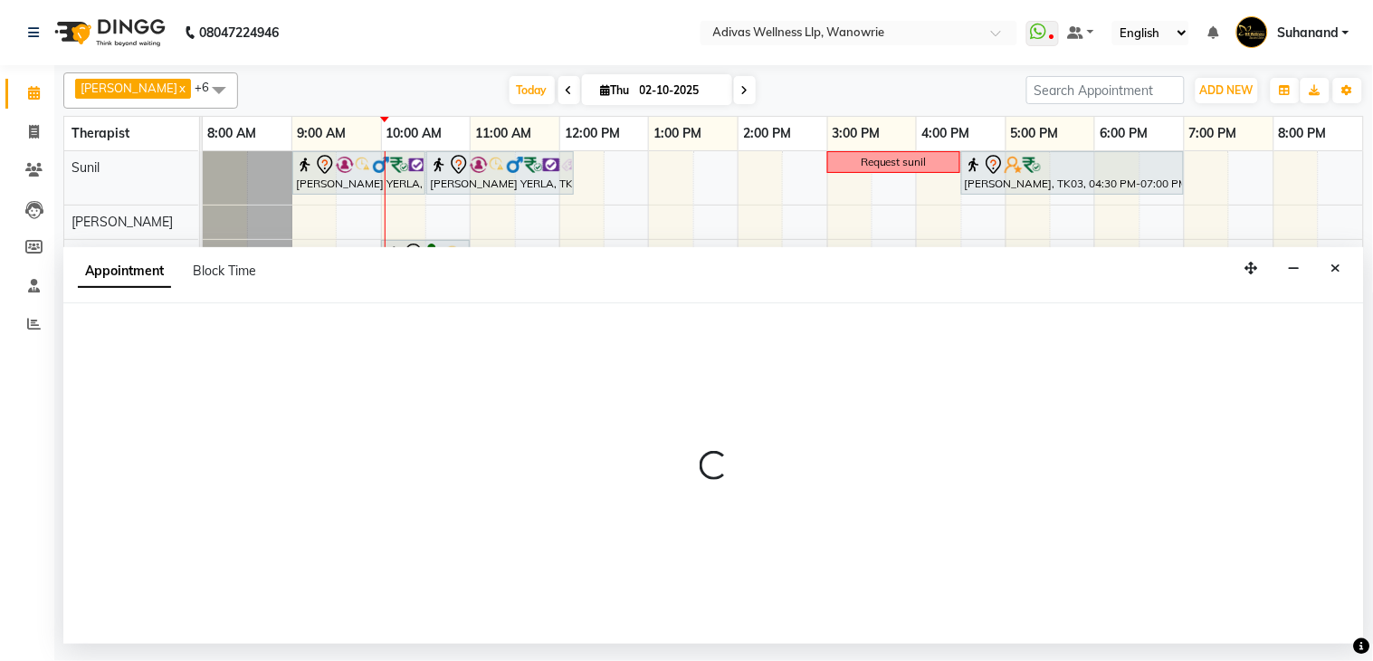
select select "tentative"
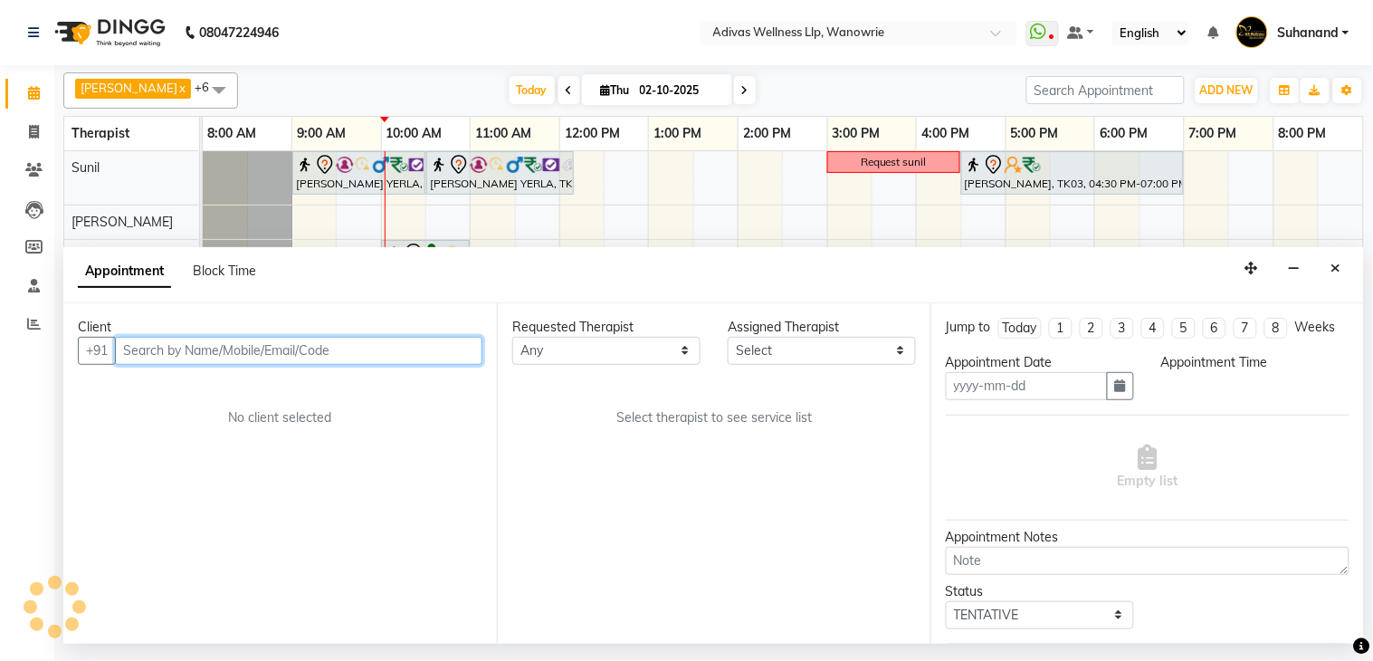
type input "02-10-2025"
select select "570"
select select "18769"
select select "1462"
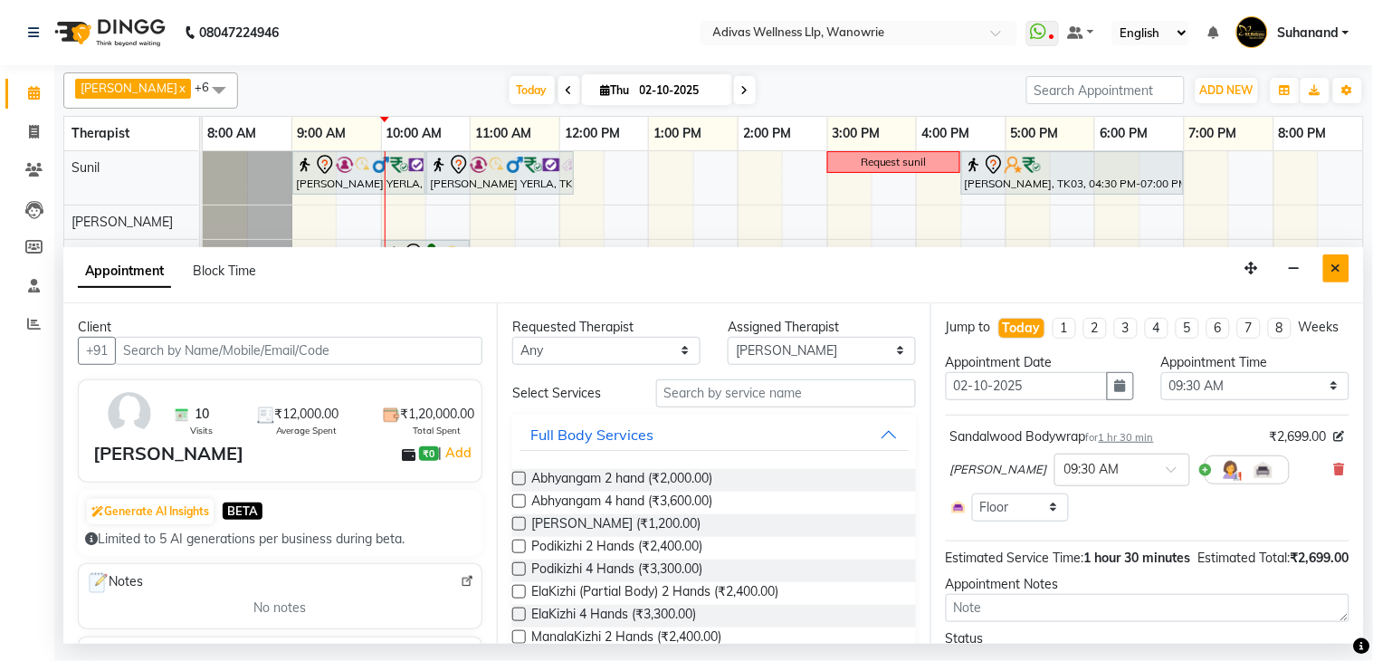
click at [1337, 264] on icon "Close" at bounding box center [1337, 268] width 10 height 13
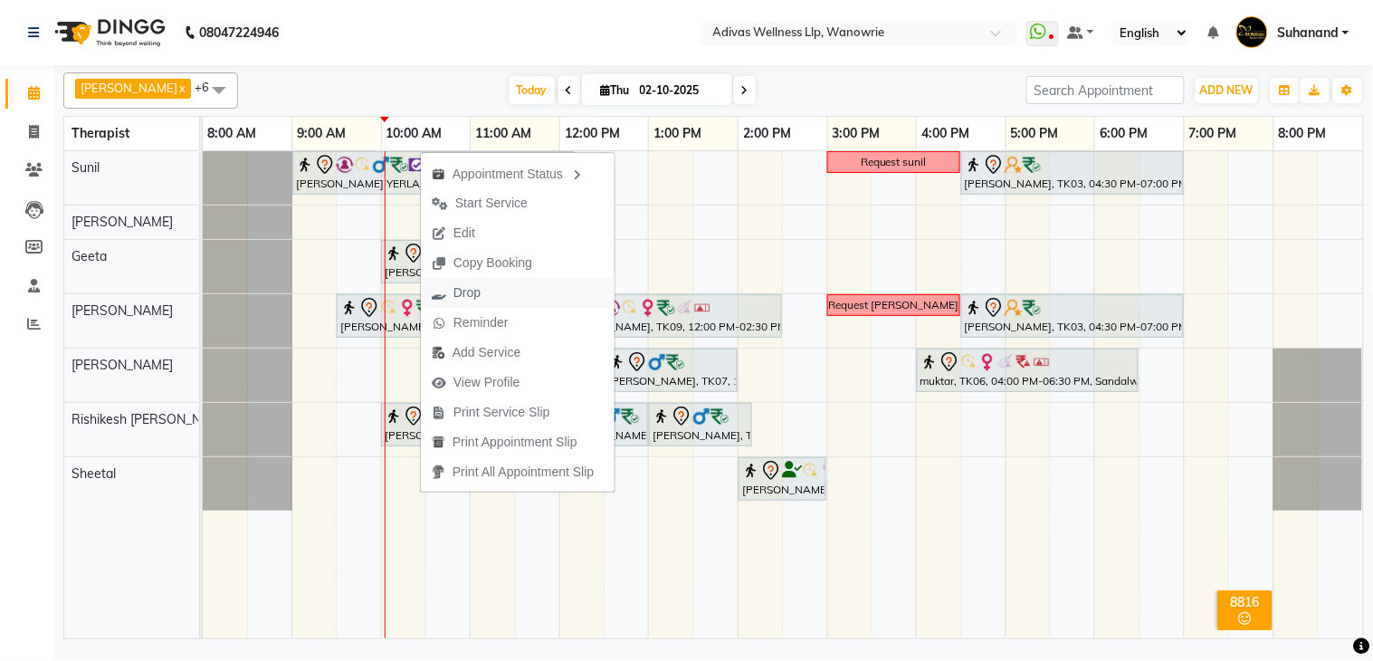
click at [472, 288] on span "Drop" at bounding box center [467, 292] width 27 height 19
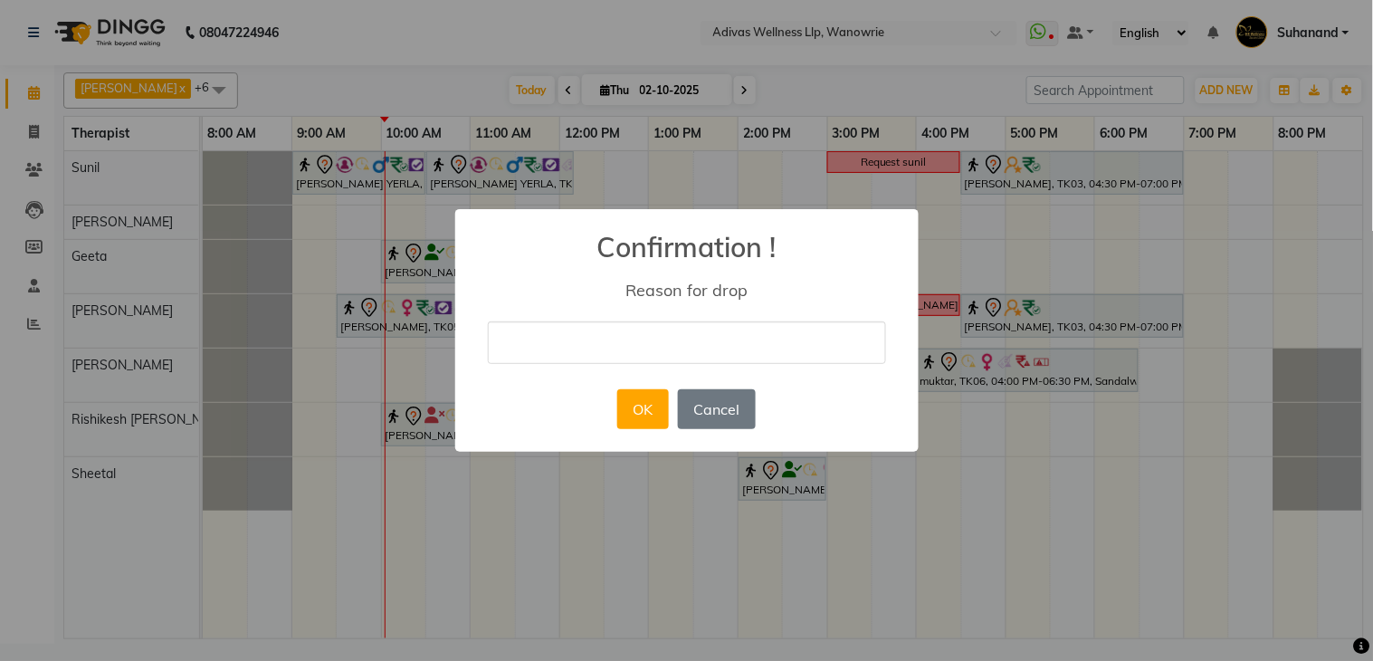
click at [537, 341] on input "text" at bounding box center [687, 342] width 398 height 43
type input "cancel"
click at [629, 404] on button "OK" at bounding box center [643, 409] width 52 height 40
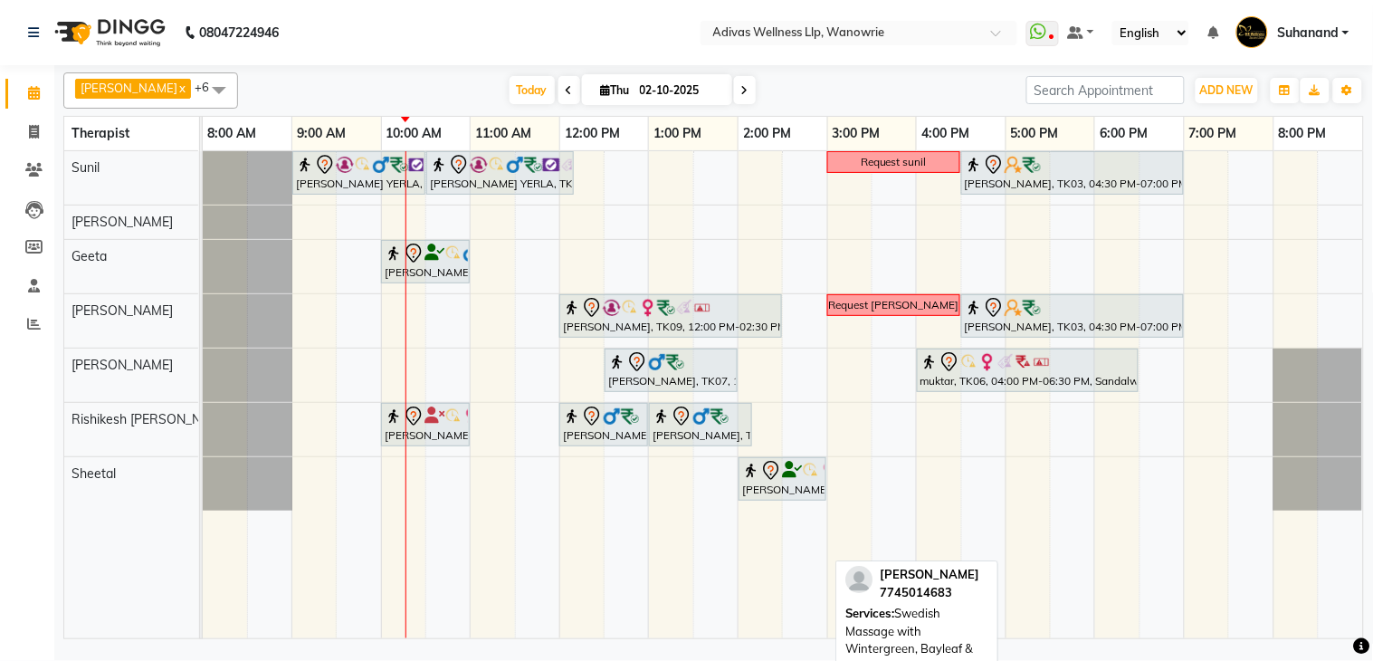
click at [445, 419] on div at bounding box center [425, 417] width 81 height 22
select select "7"
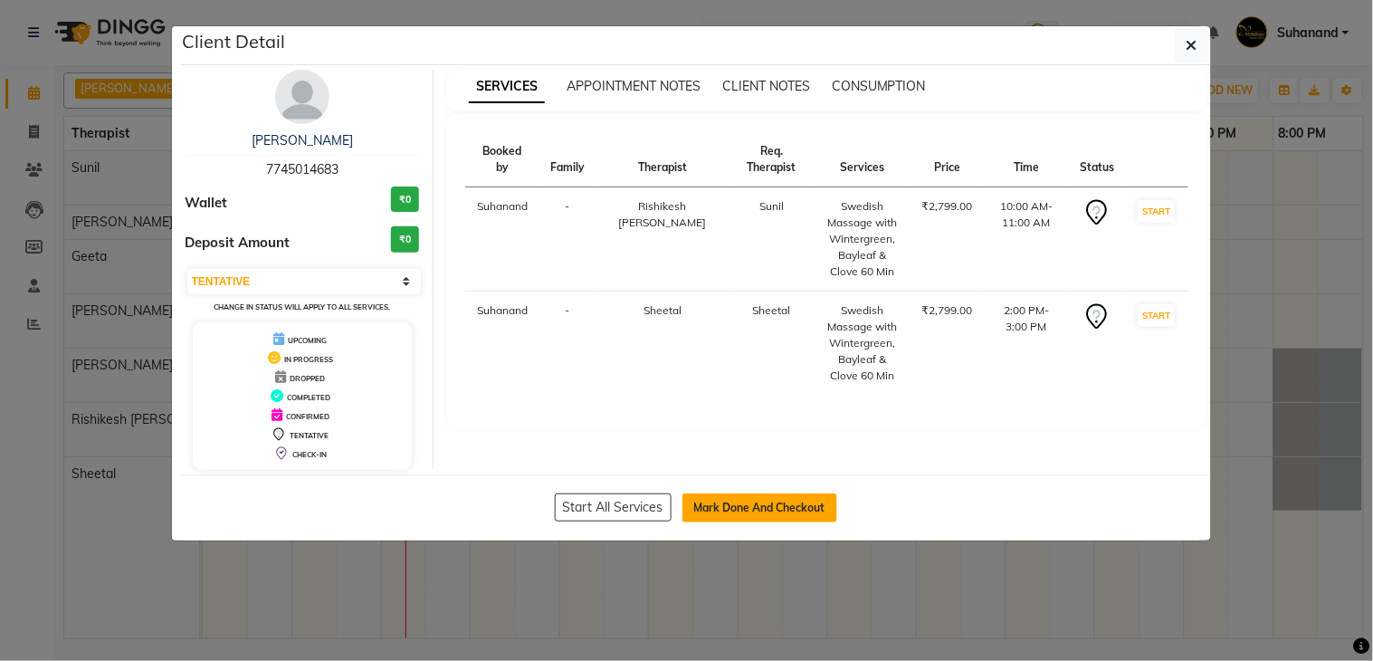
click at [804, 502] on button "Mark Done And Checkout" at bounding box center [760, 507] width 155 height 29
select select "service"
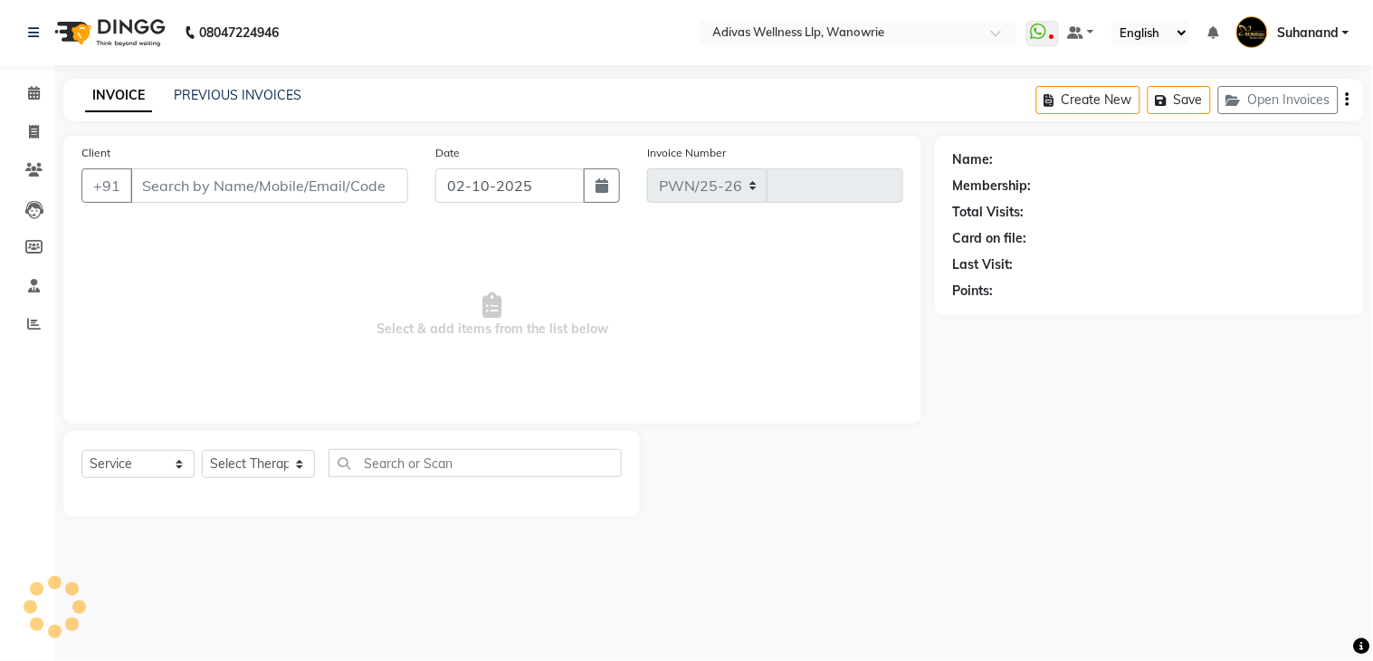
select select "4294"
type input "1960"
select select "P"
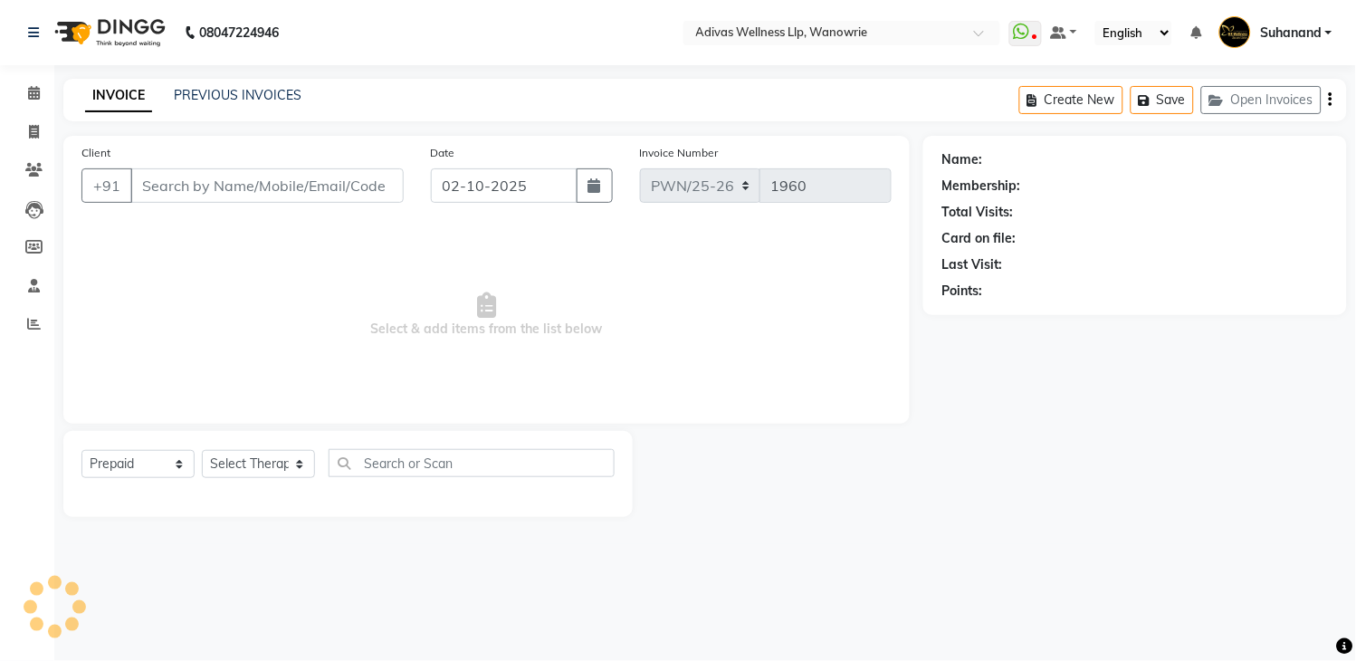
type input "7745014683"
select select "71736"
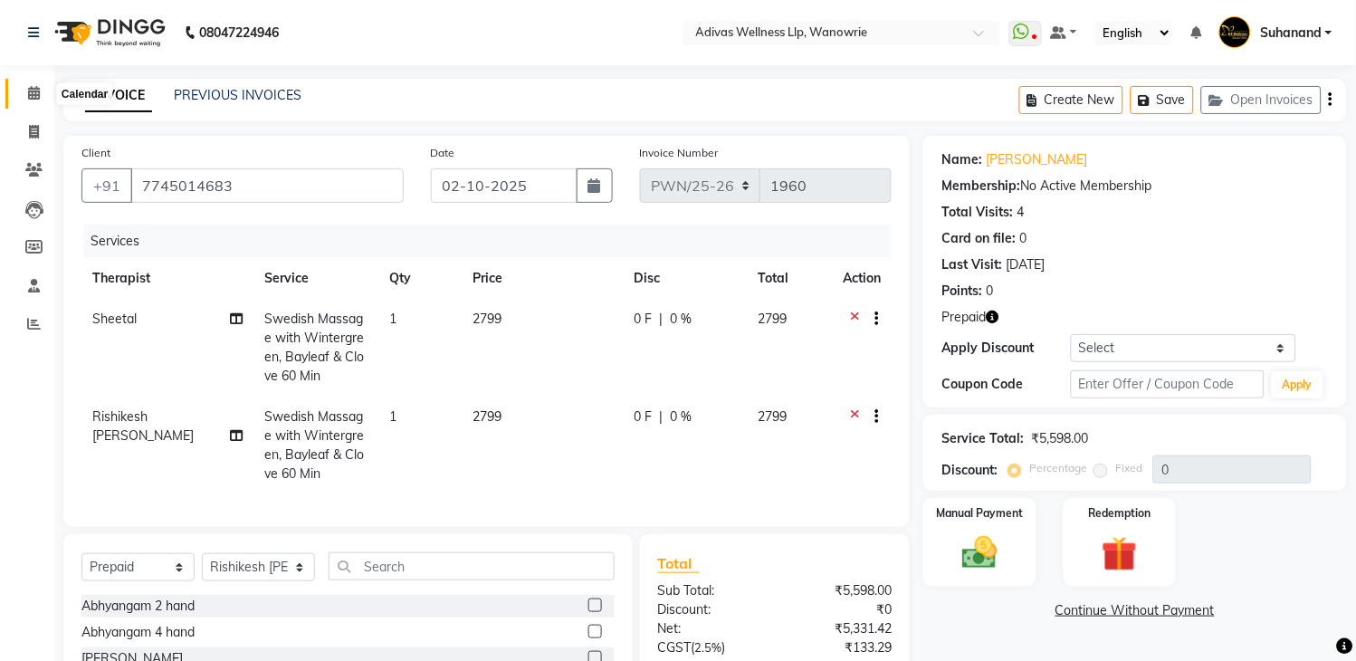
click at [32, 94] on icon at bounding box center [34, 93] width 12 height 14
